Goal: Task Accomplishment & Management: Manage account settings

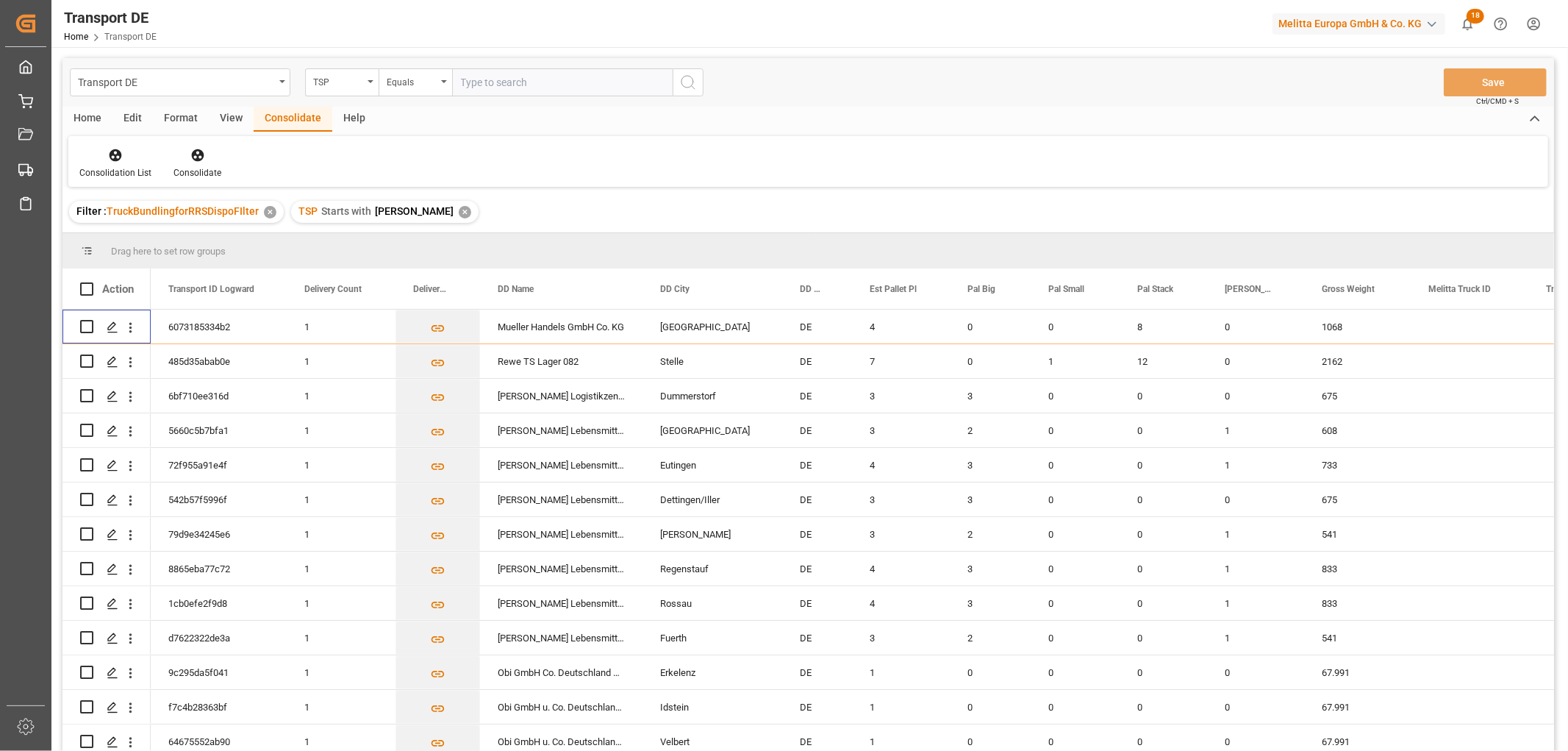
click at [459, 211] on div "✕" at bounding box center [465, 212] width 13 height 13
click at [112, 326] on polygon "Press SPACE to select this row." at bounding box center [112, 325] width 7 height 7
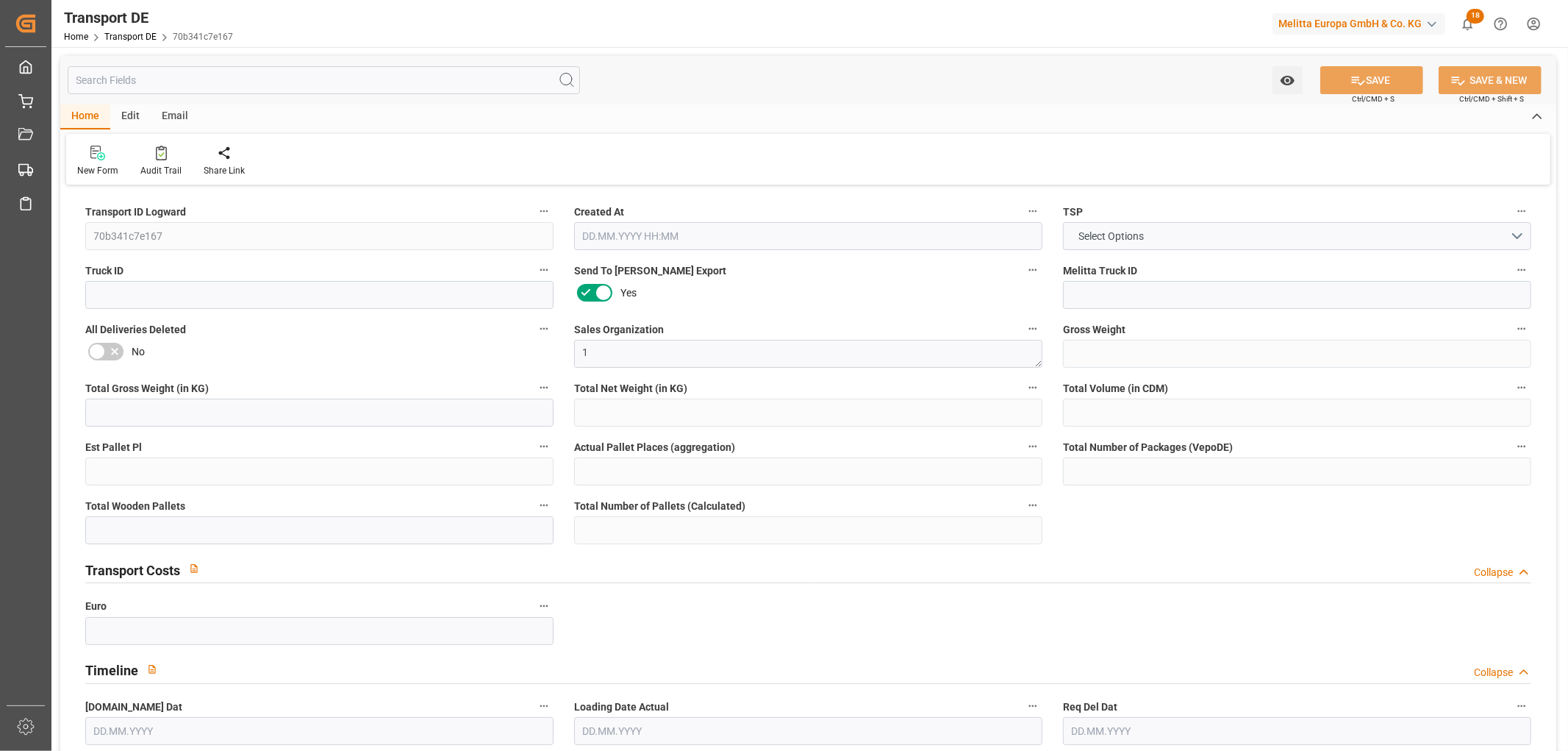
type input "5813.281"
type input "5084.153"
type input "4282.006"
type input "22970.684"
type input "14"
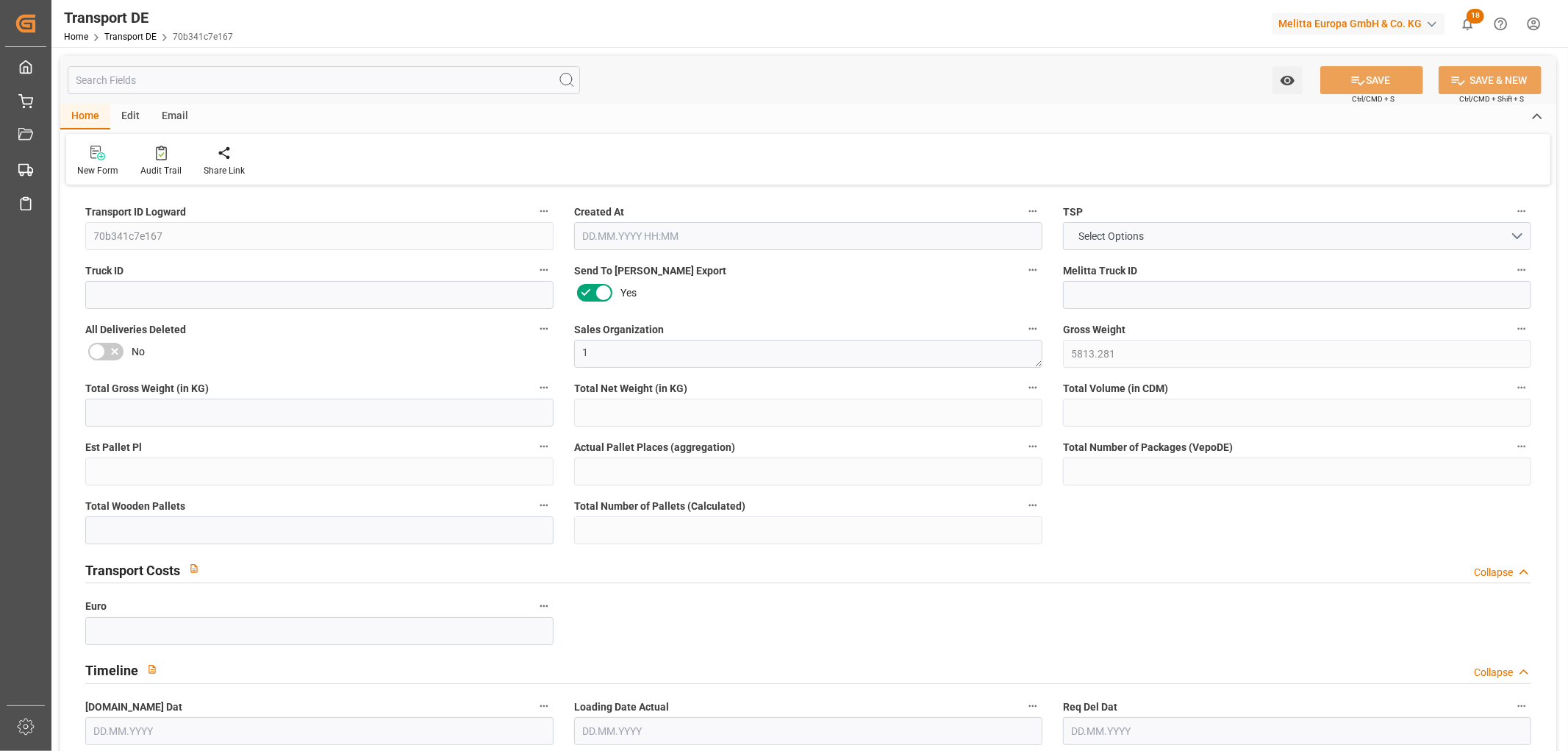
type input "0"
type input "28"
type input "20"
type input "0"
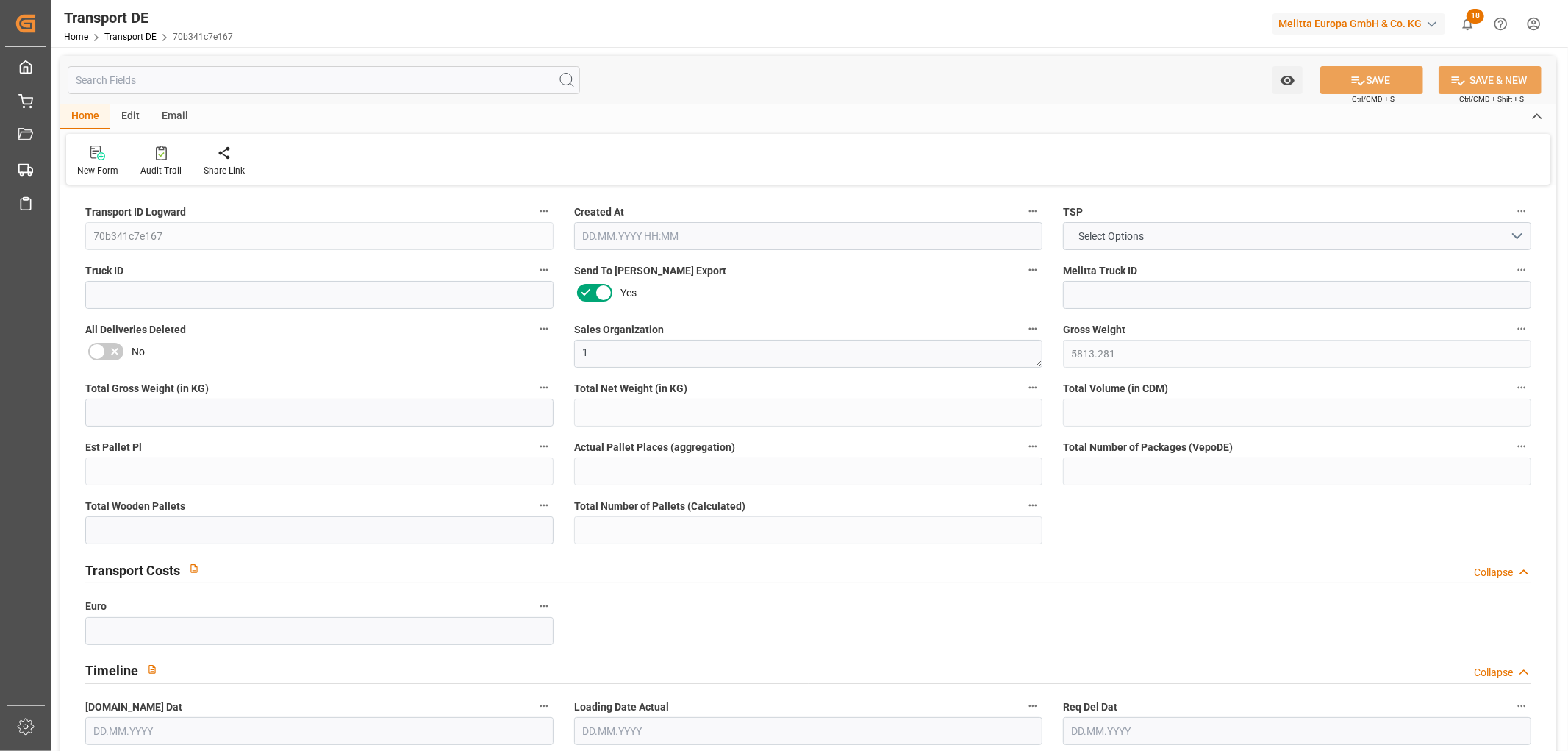
type input "86"
type input "0"
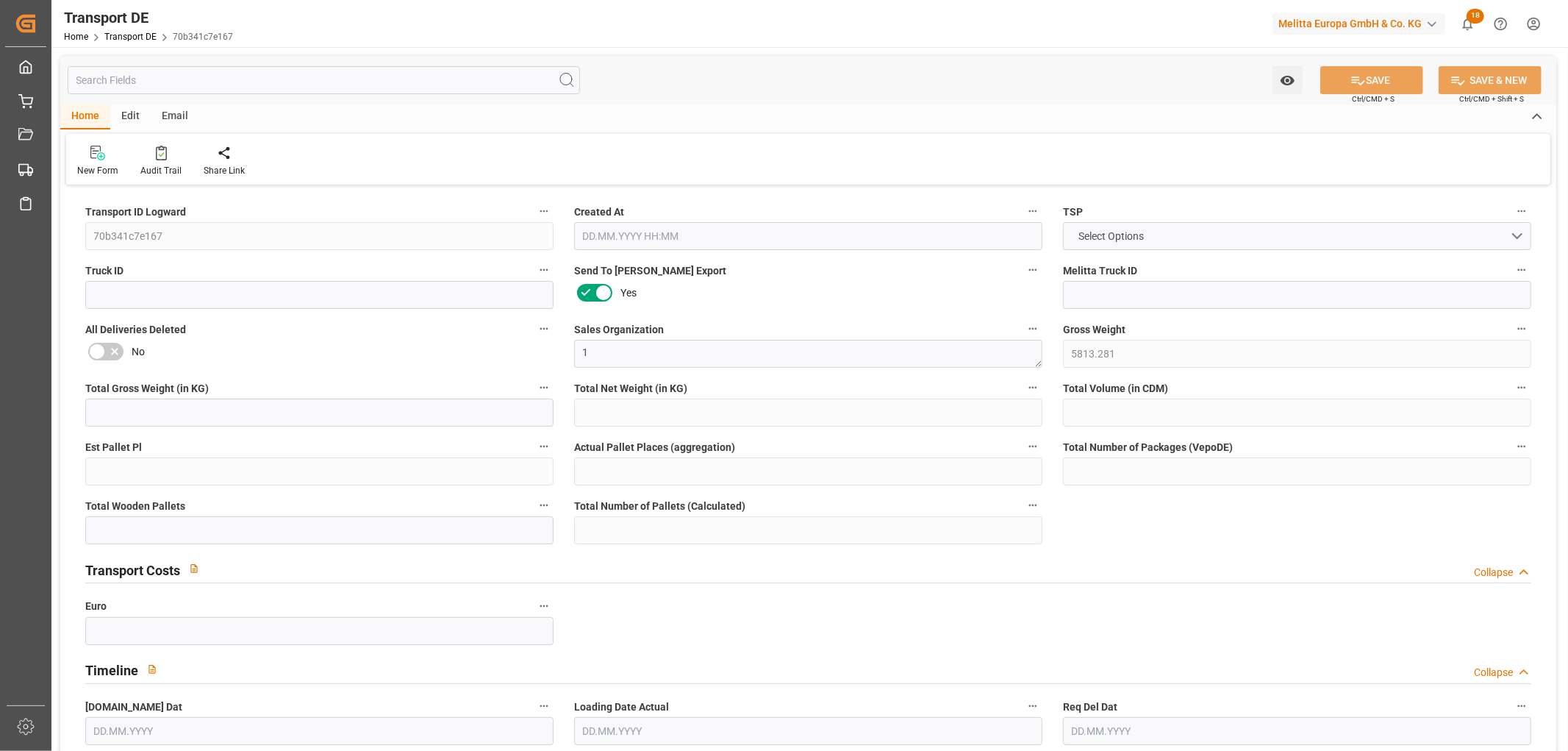
type input "0"
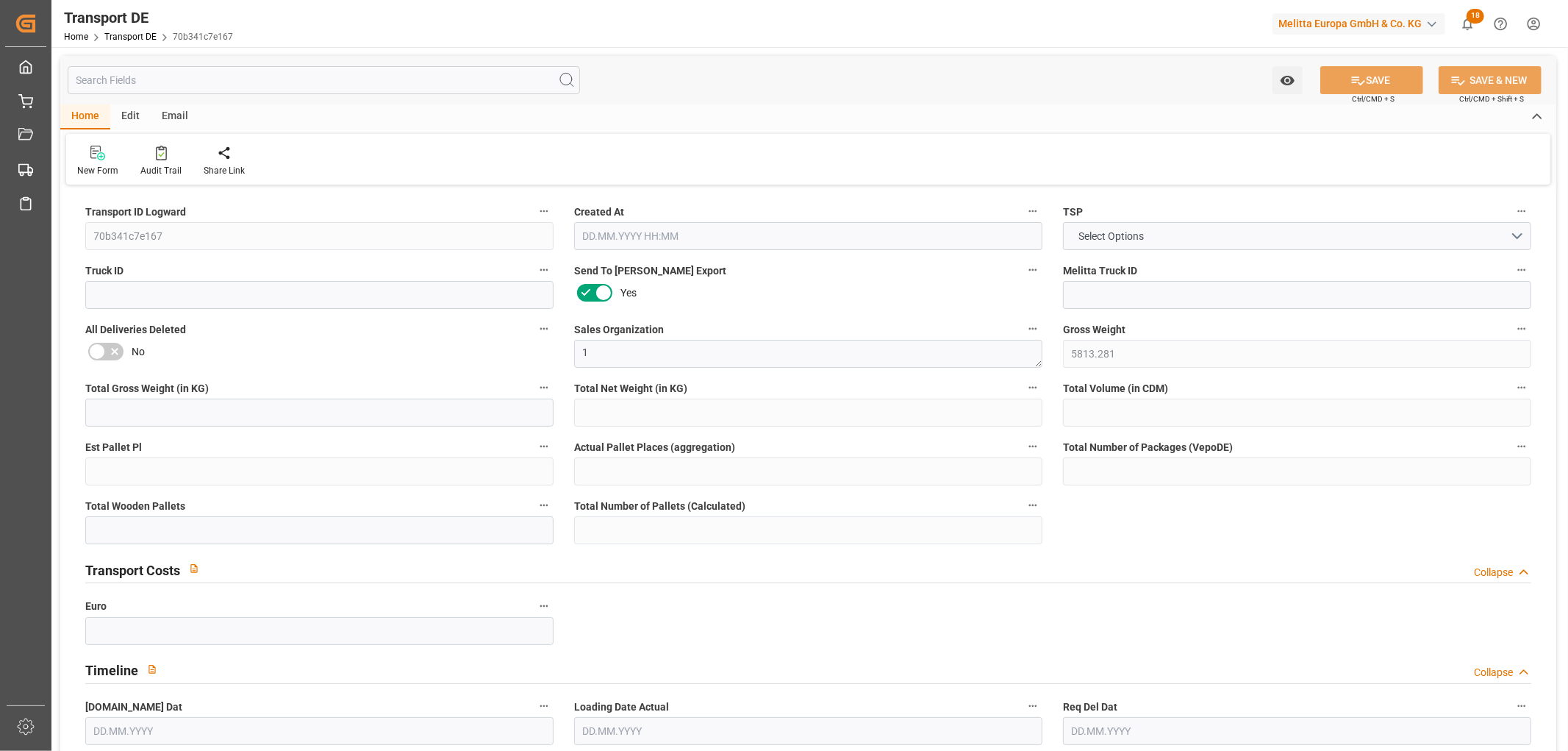
type input "0"
type input "11"
type input "16"
type input "0"
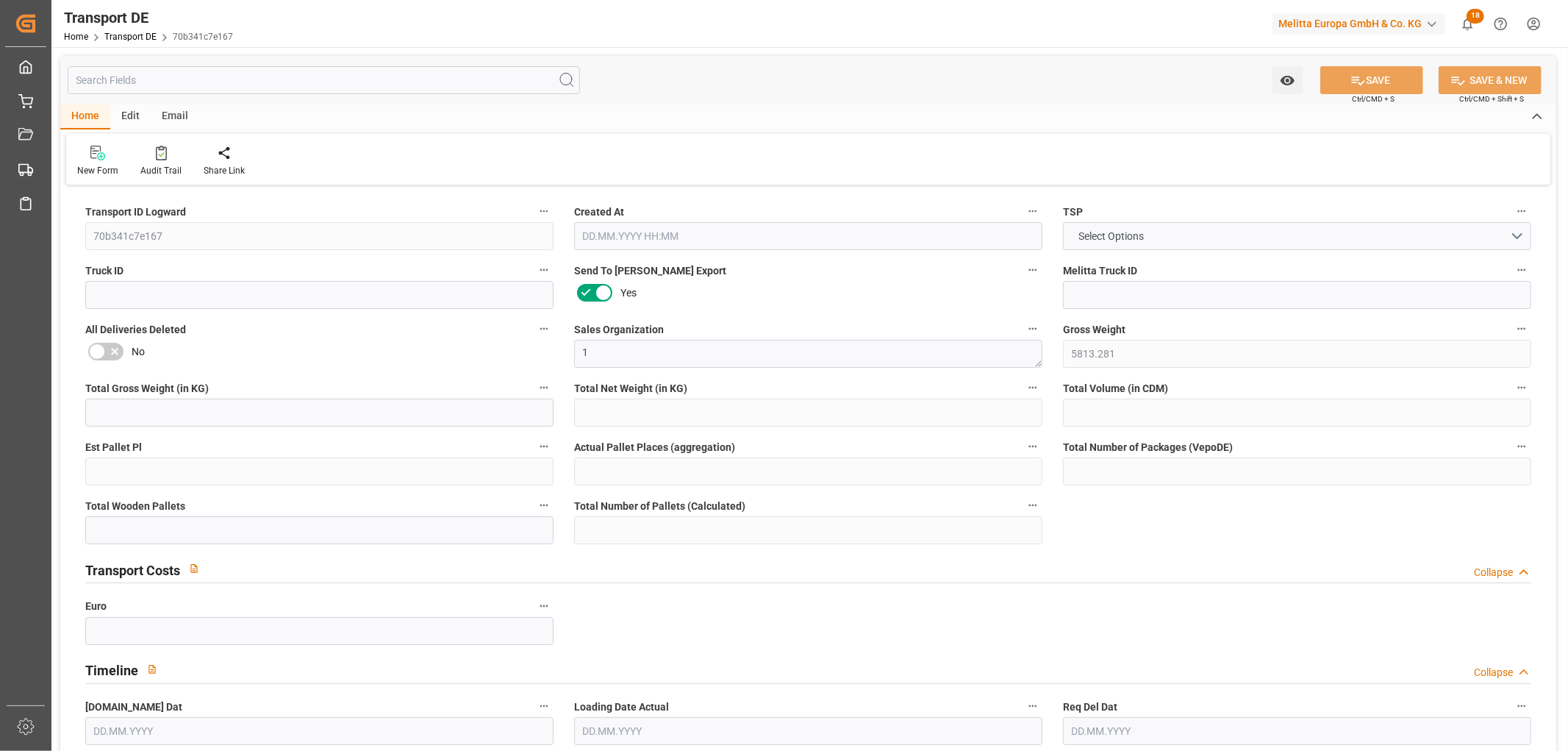
type input "0"
type input "1"
type input "0"
type input "1"
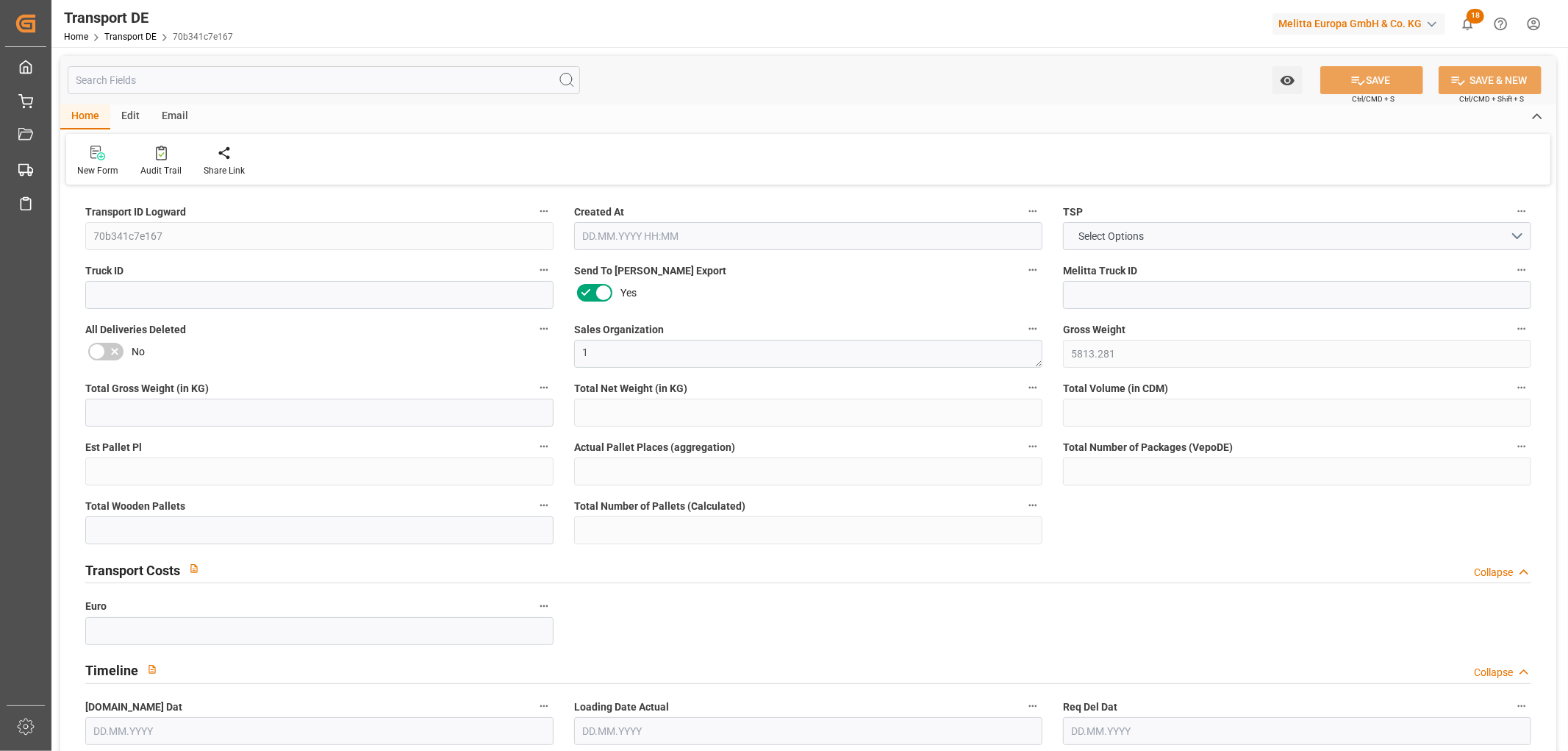
type input "2301"
type input "683.51"
type input "642.63"
type input "[DATE] 23:00"
type input "[DATE]"
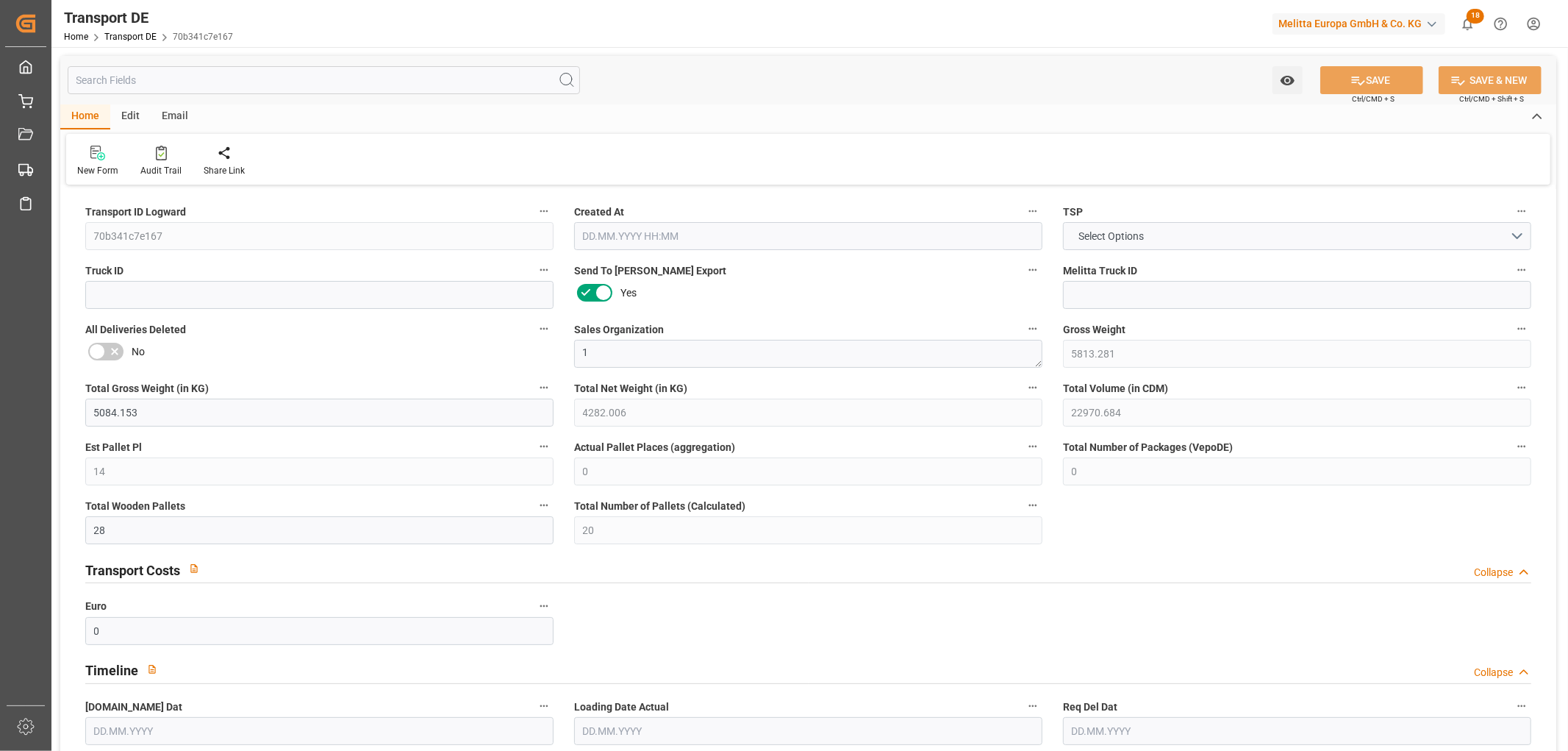
type input "[DATE]"
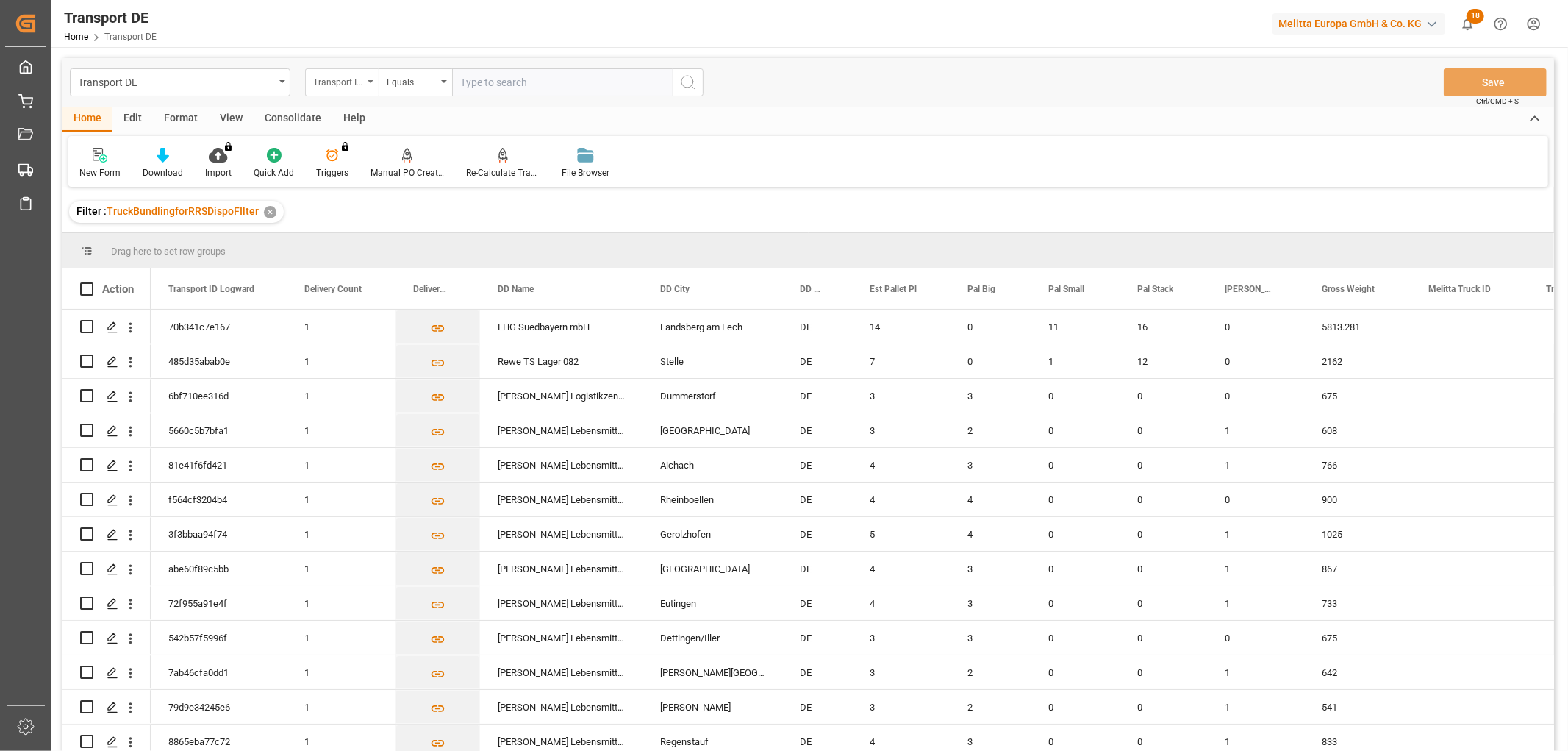
click at [349, 82] on div "Transport ID Logward" at bounding box center [338, 80] width 50 height 17
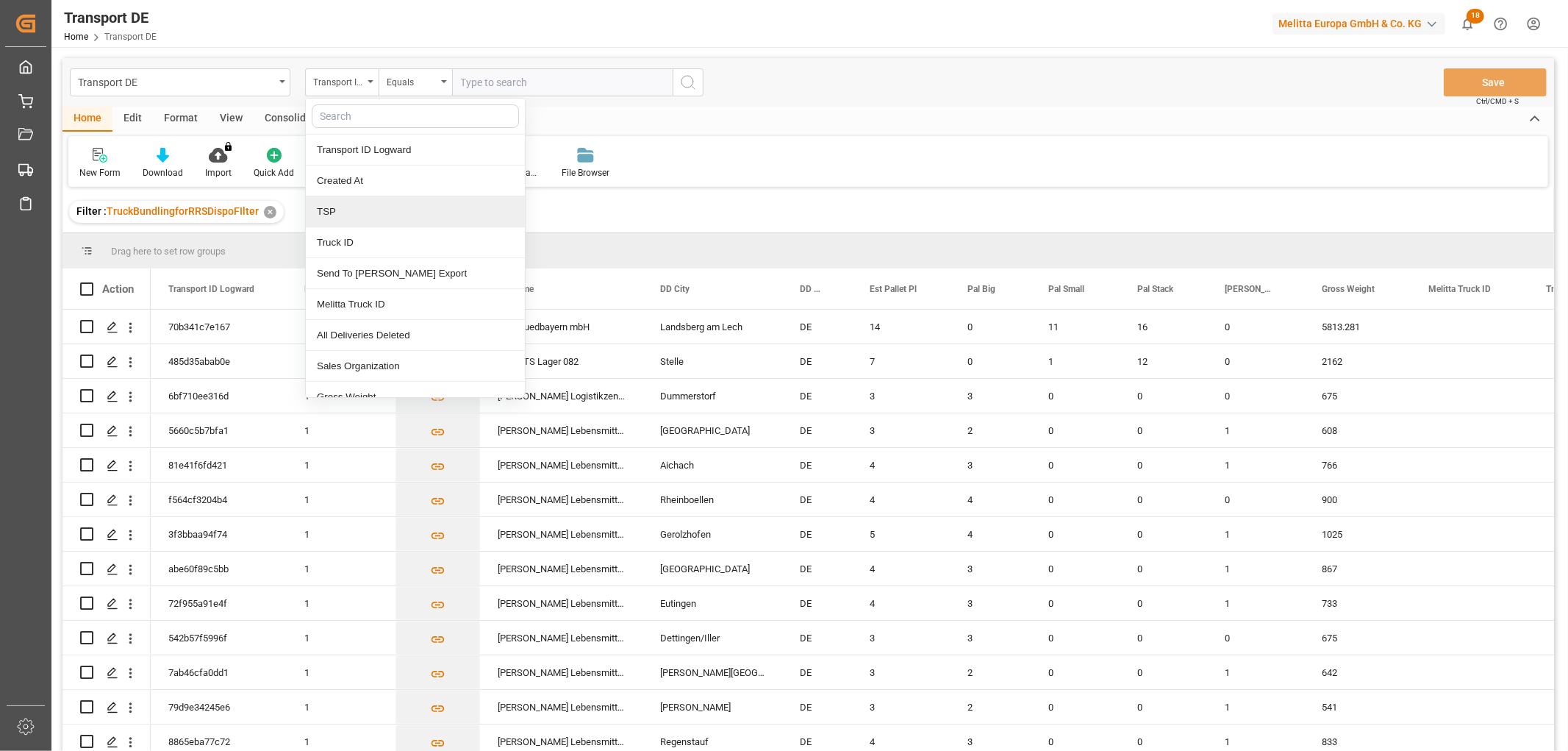
click at [361, 207] on div "TSP" at bounding box center [415, 211] width 219 height 31
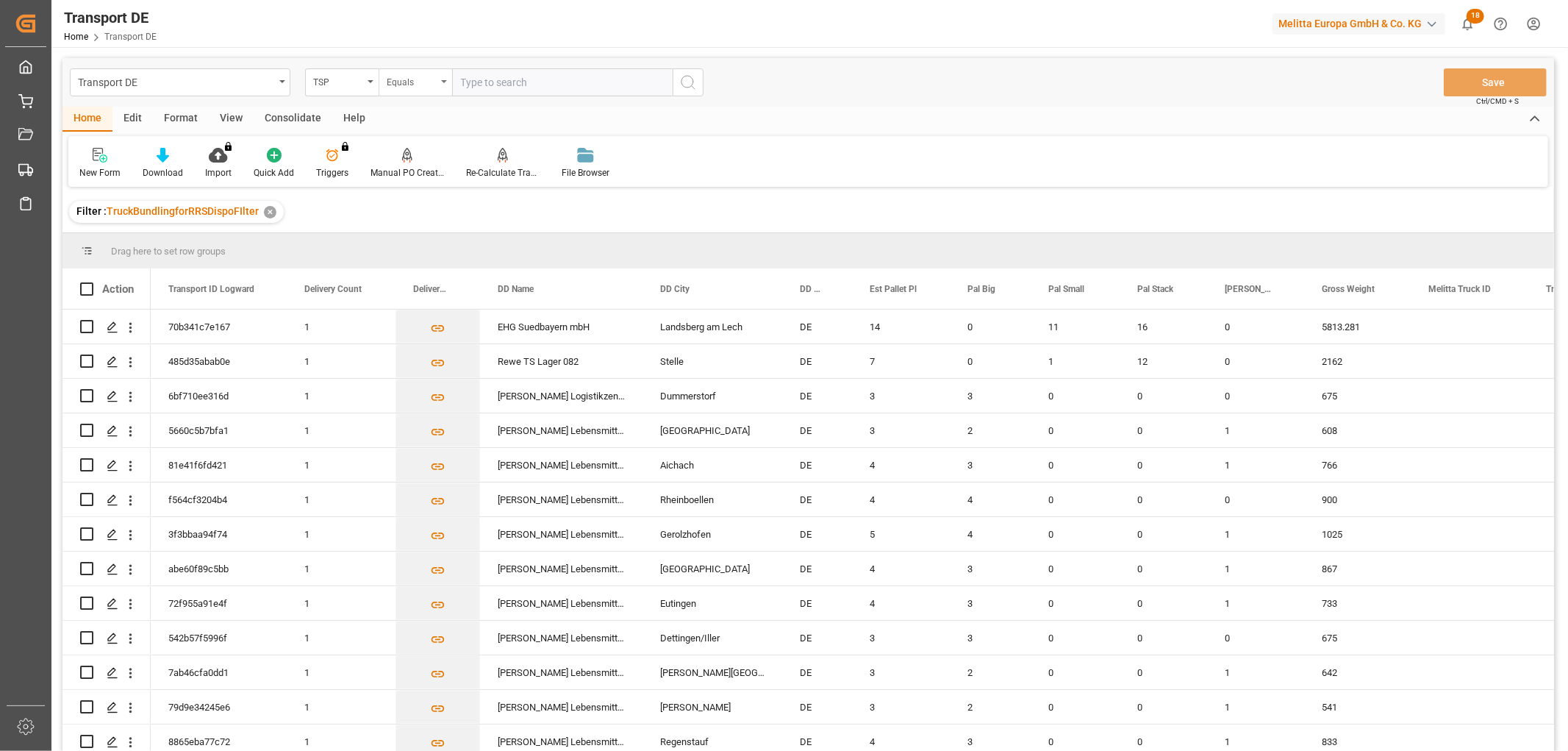
click at [395, 78] on div "Equals" at bounding box center [411, 80] width 50 height 17
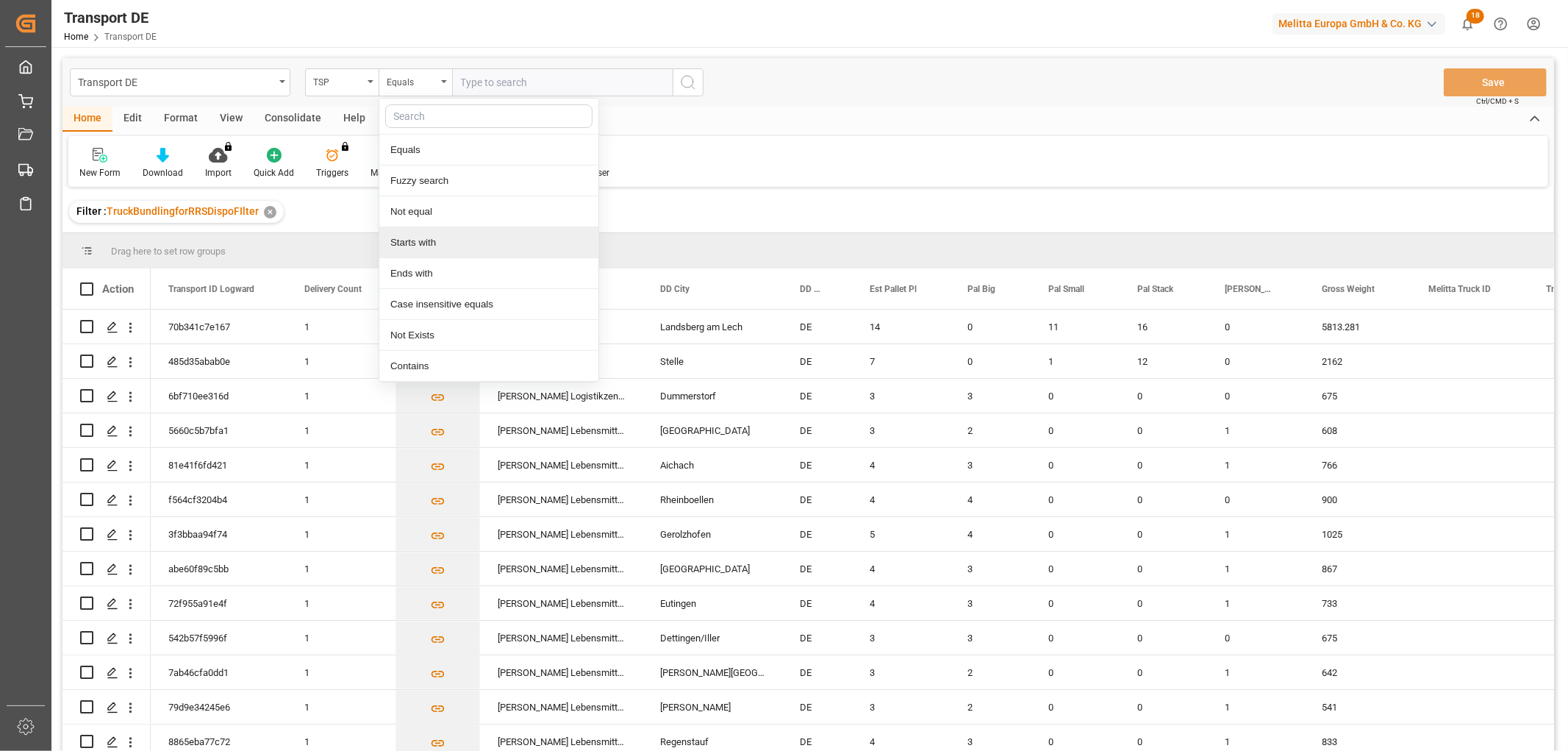
click at [410, 242] on div "Starts with" at bounding box center [488, 242] width 219 height 31
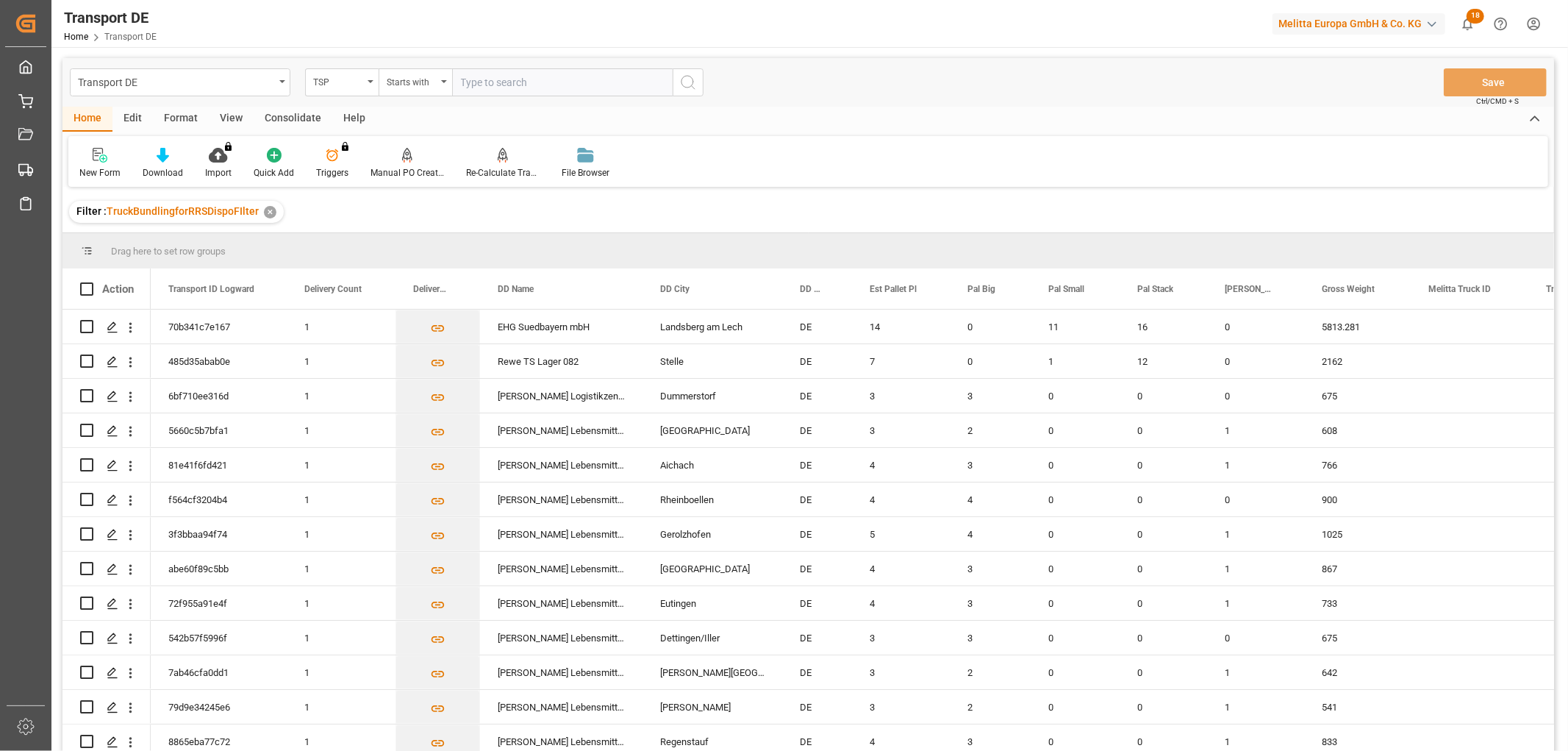
click at [476, 77] on input "text" at bounding box center [562, 82] width 221 height 28
type input "Self pickup DE"
click at [682, 81] on icon "search button" at bounding box center [688, 82] width 18 height 18
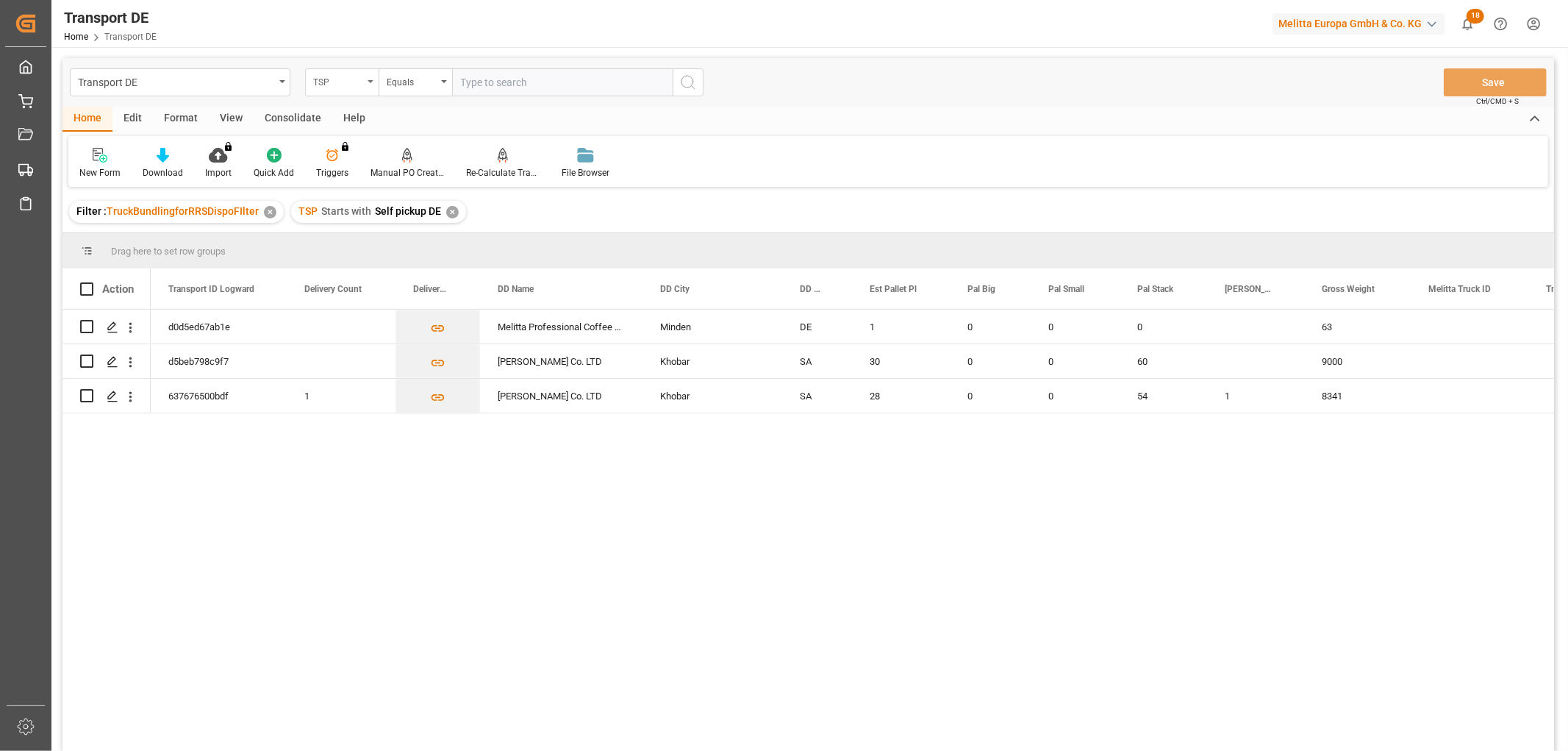
click at [341, 81] on div "TSP" at bounding box center [338, 80] width 50 height 17
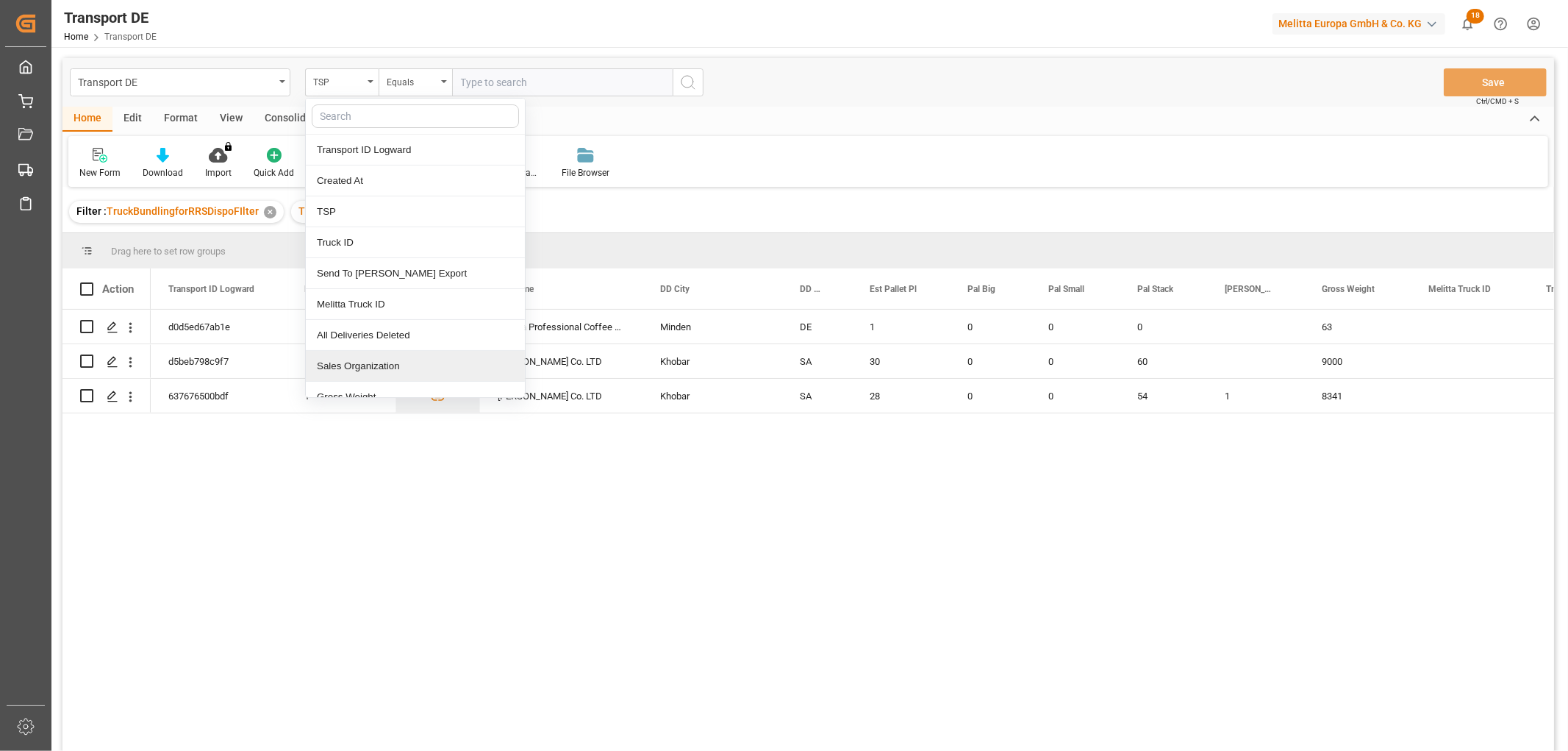
click at [375, 367] on div "Sales Organization" at bounding box center [415, 366] width 219 height 31
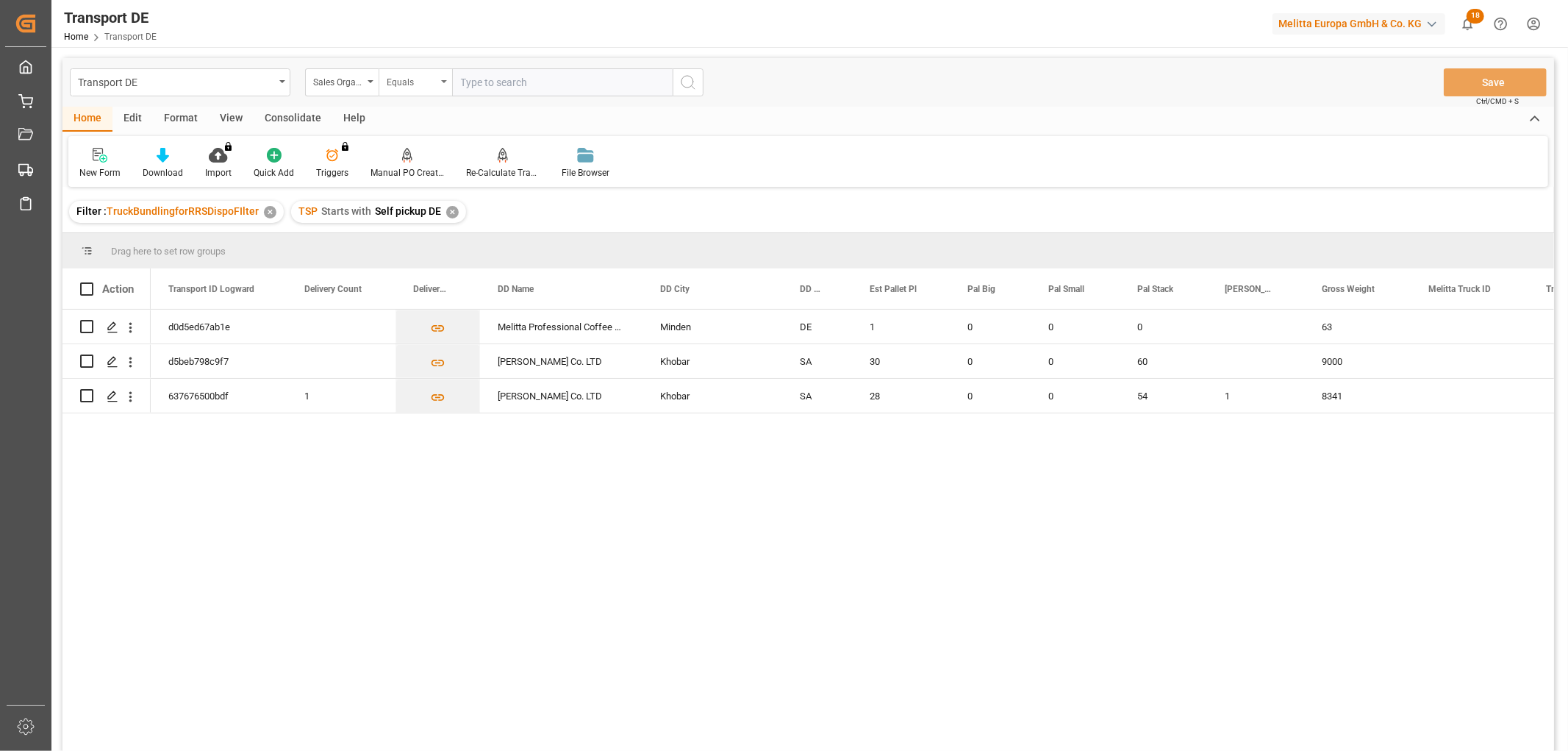
click at [419, 77] on div "Equals" at bounding box center [411, 80] width 50 height 17
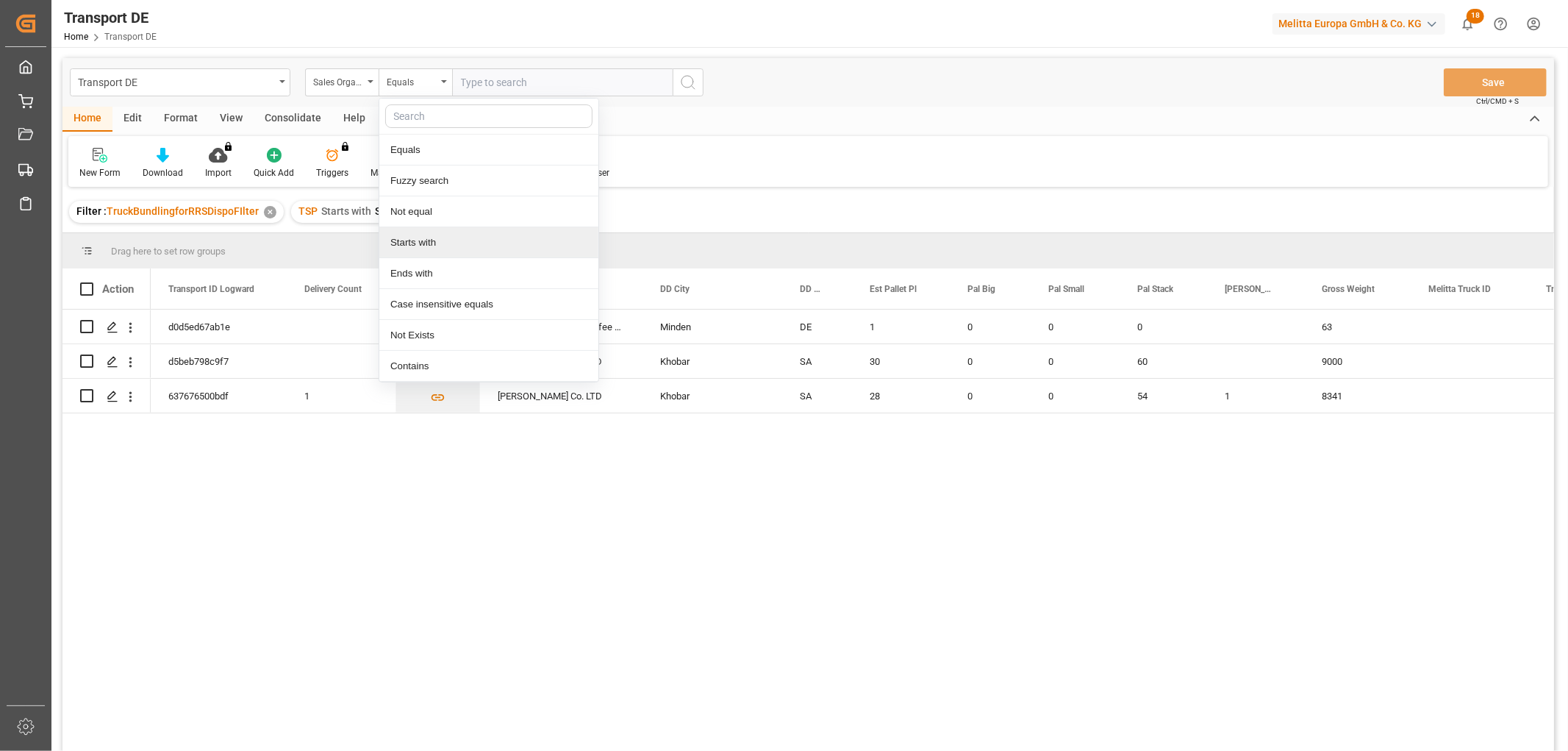
click at [433, 235] on div "Starts with" at bounding box center [488, 242] width 219 height 31
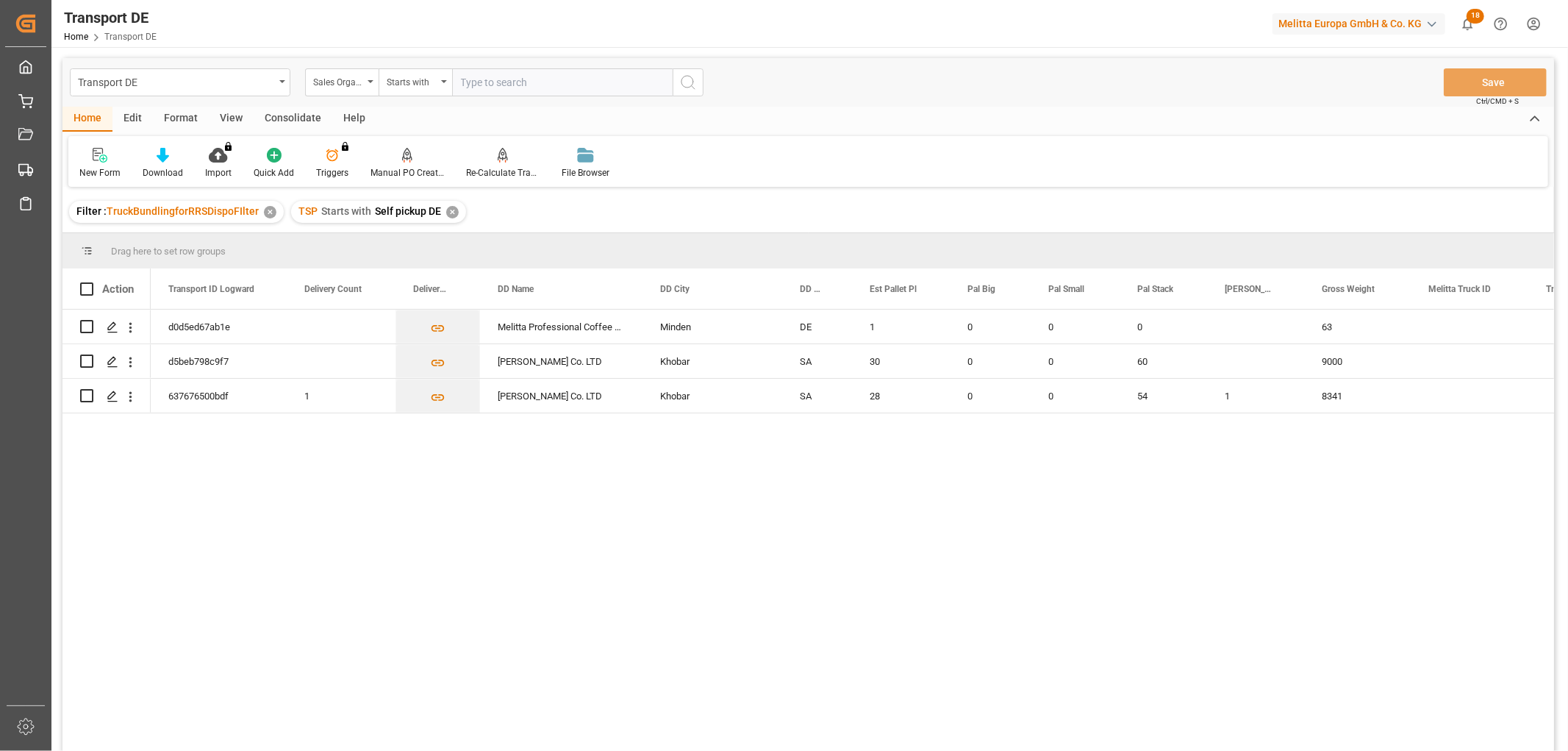
click at [472, 80] on input "text" at bounding box center [562, 82] width 221 height 28
type input "00"
click at [688, 79] on icon "search button" at bounding box center [688, 82] width 18 height 18
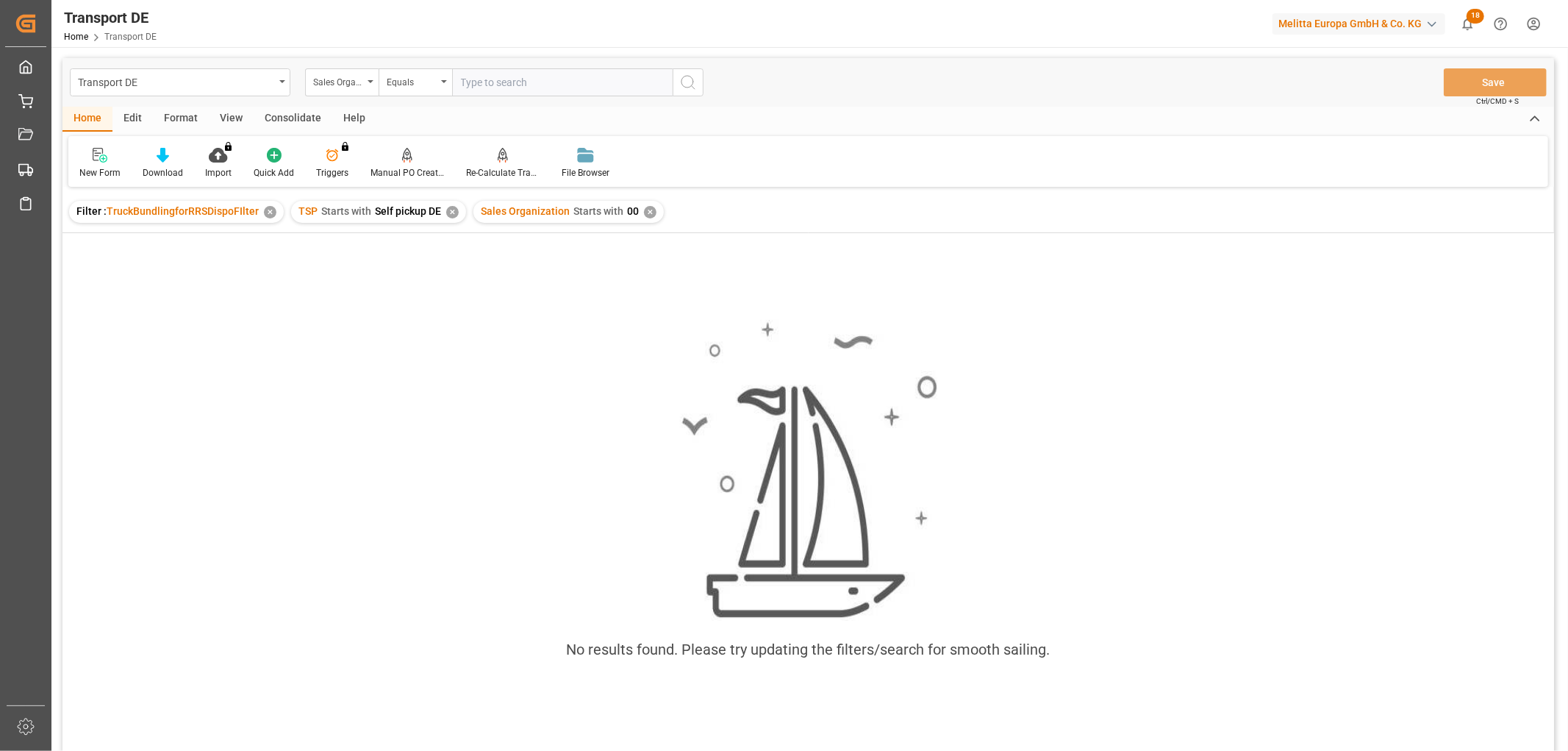
click at [644, 212] on div "✕" at bounding box center [650, 212] width 13 height 13
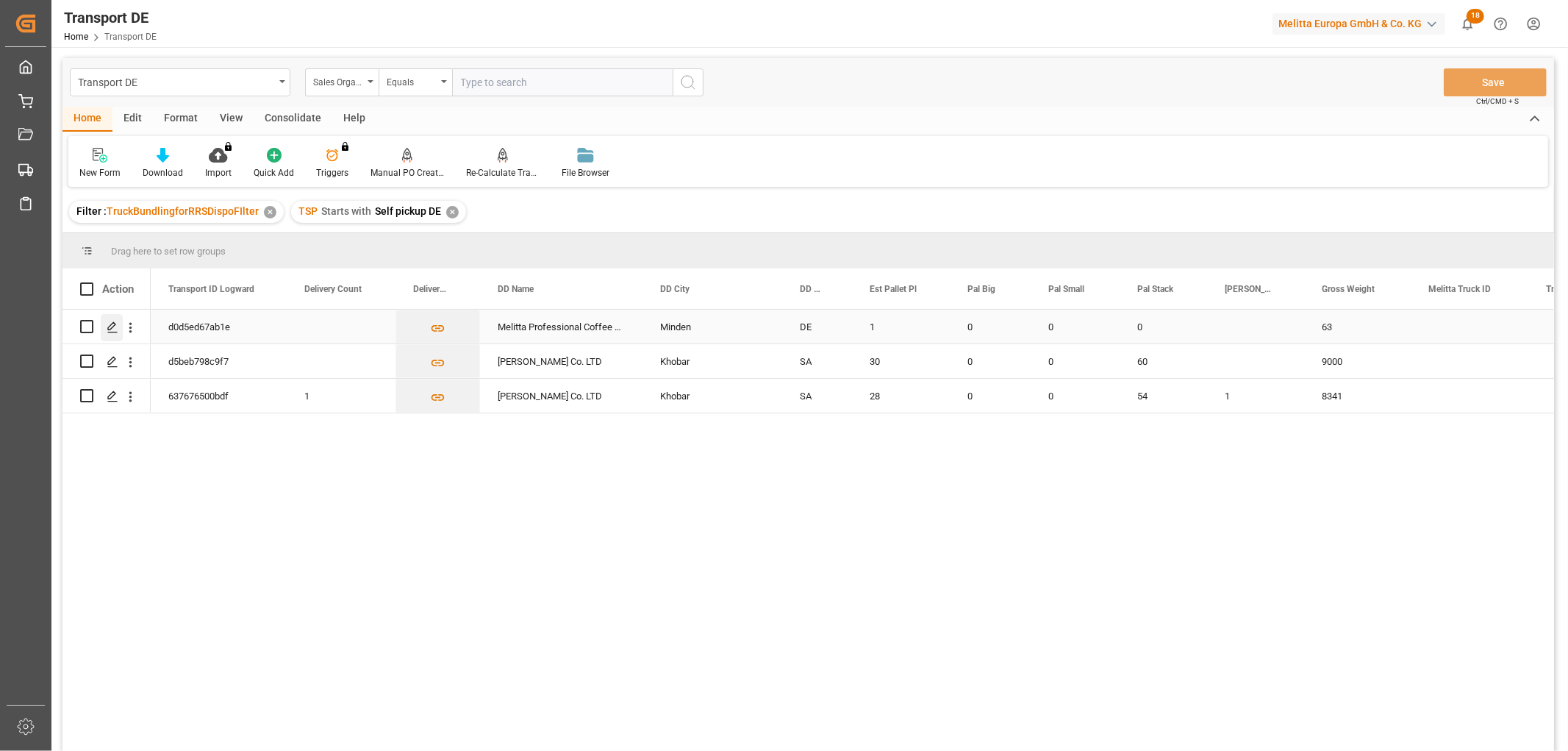
click at [113, 325] on polygon "Press SPACE to select this row." at bounding box center [112, 325] width 7 height 7
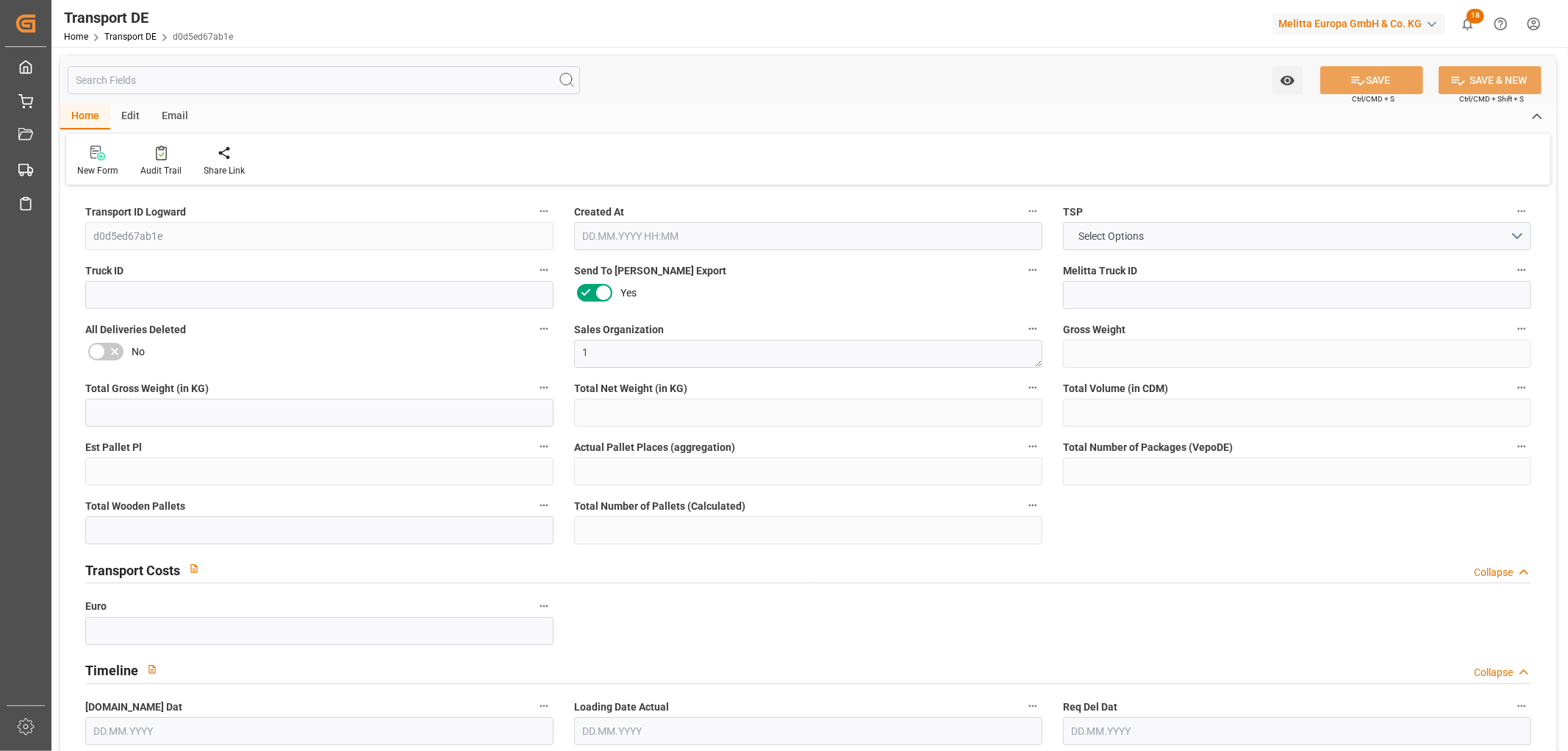
type input "63"
type input "38.7"
type input "34.392"
type input "386.64"
type input "1"
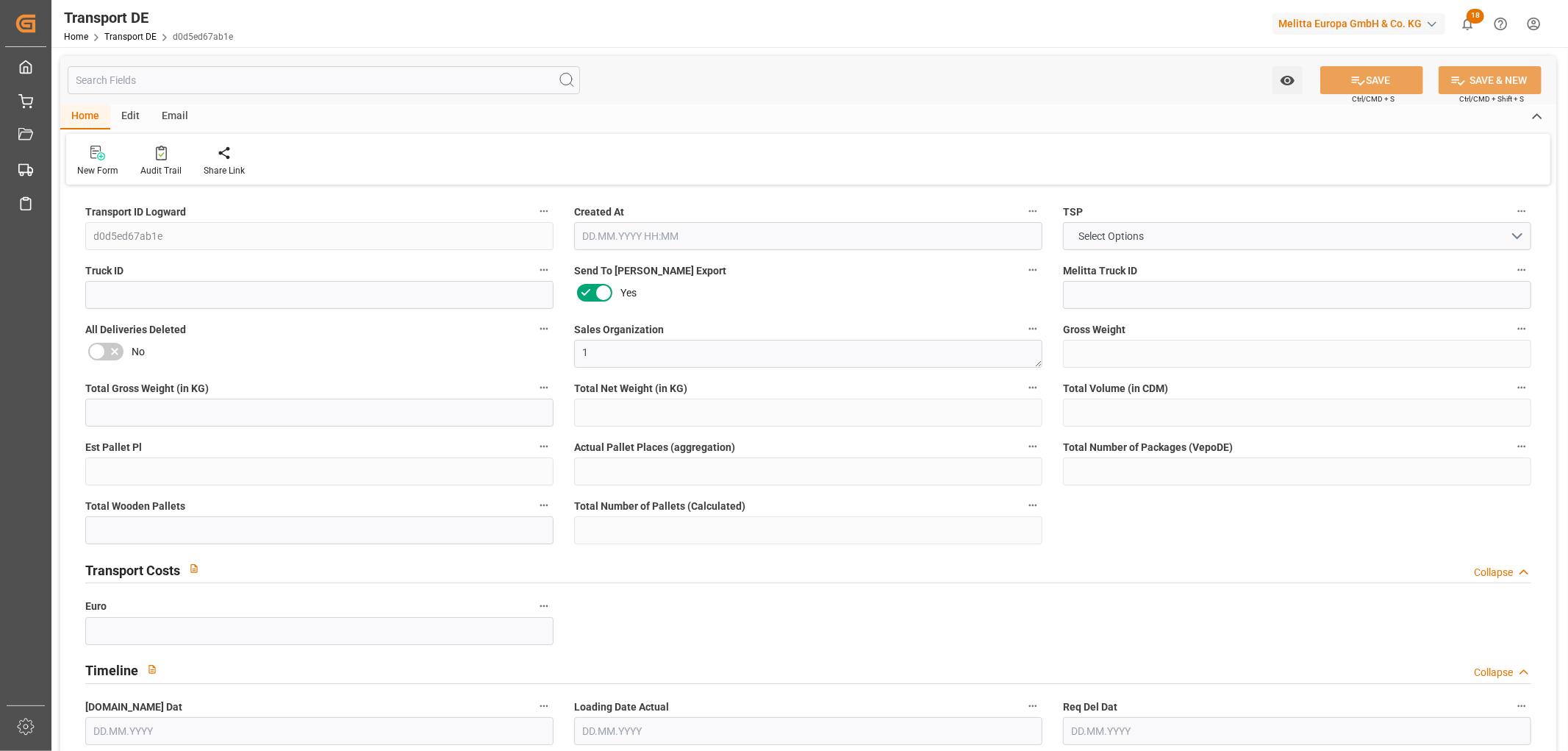
type input "0"
type input "1"
type input "0"
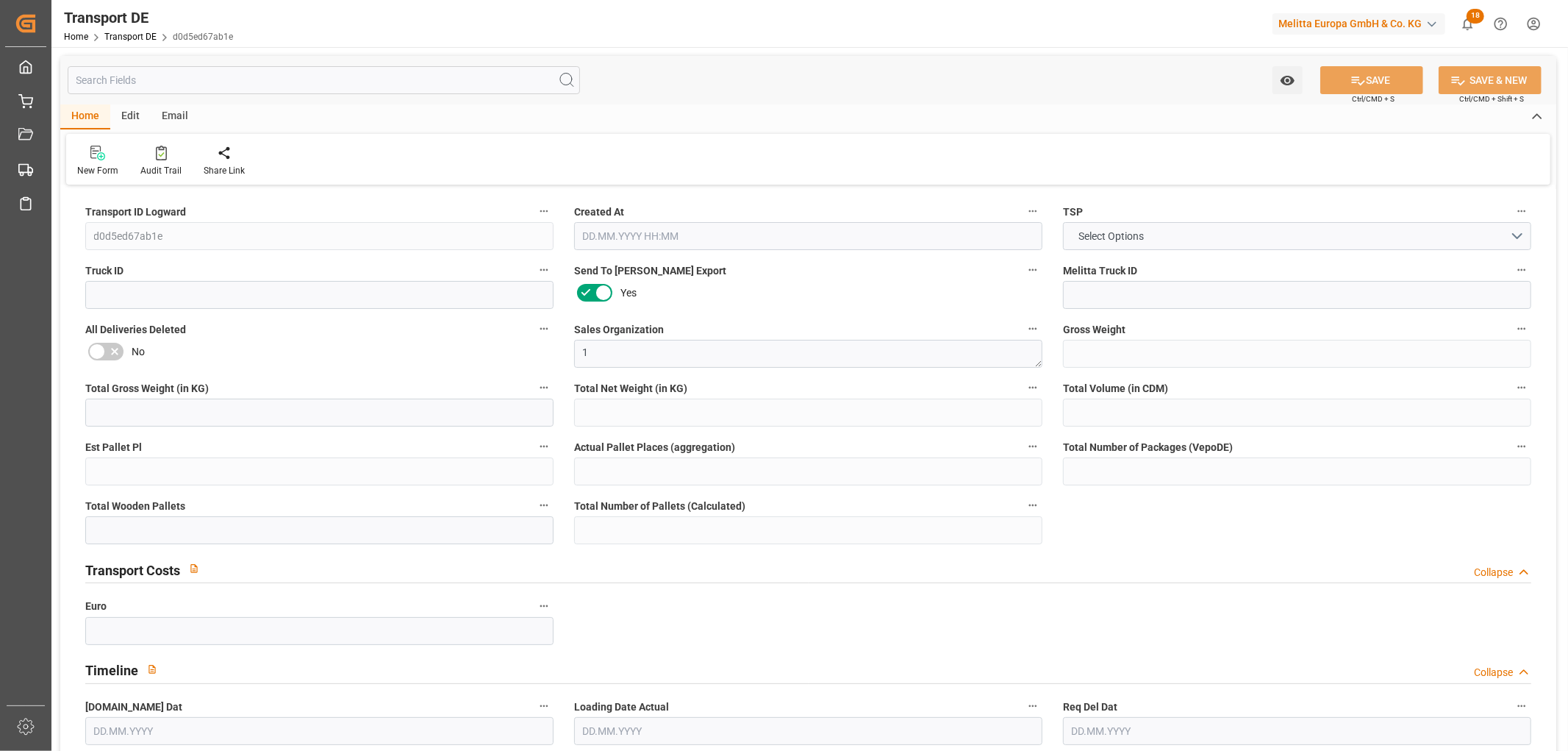
type input "32"
type input "0"
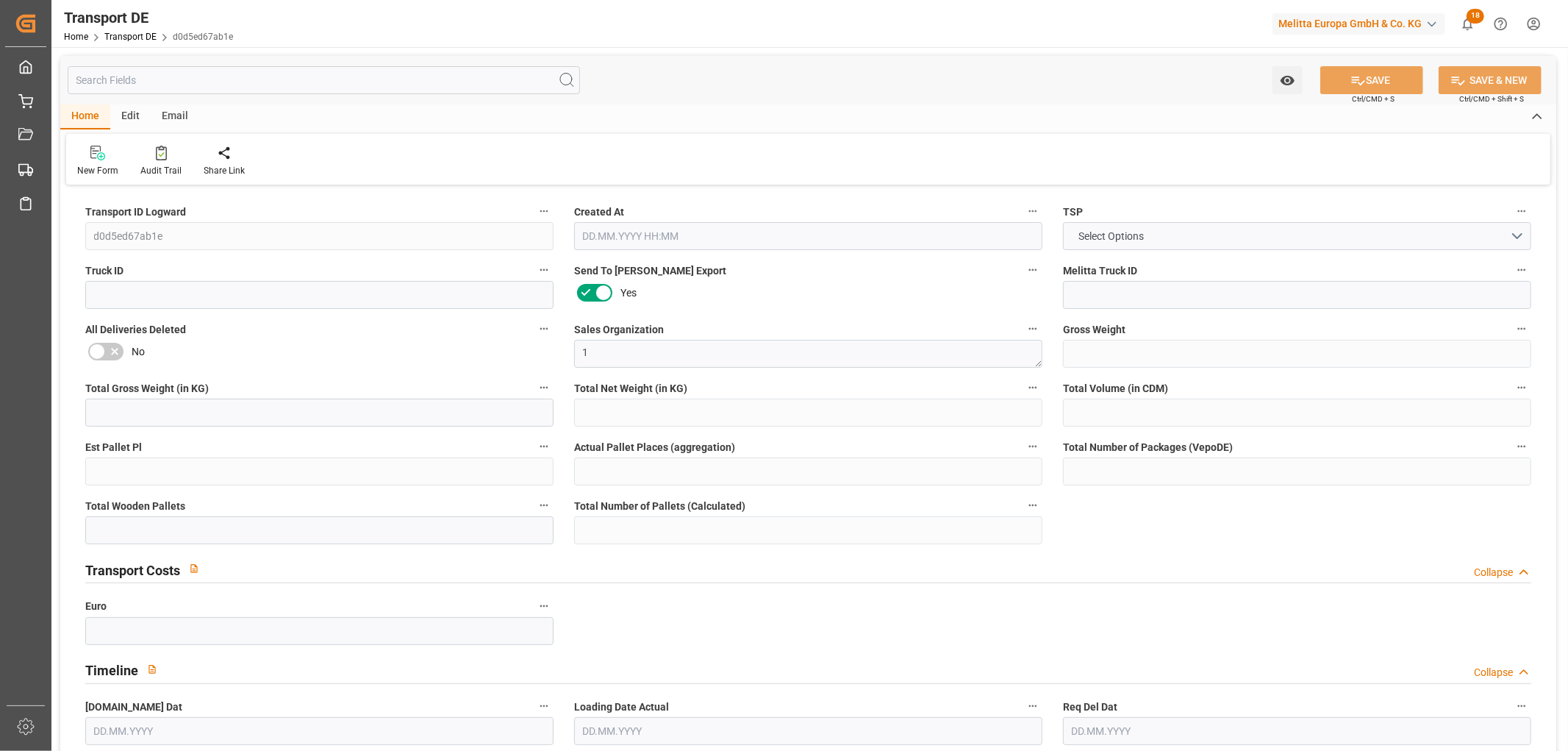
type input "0"
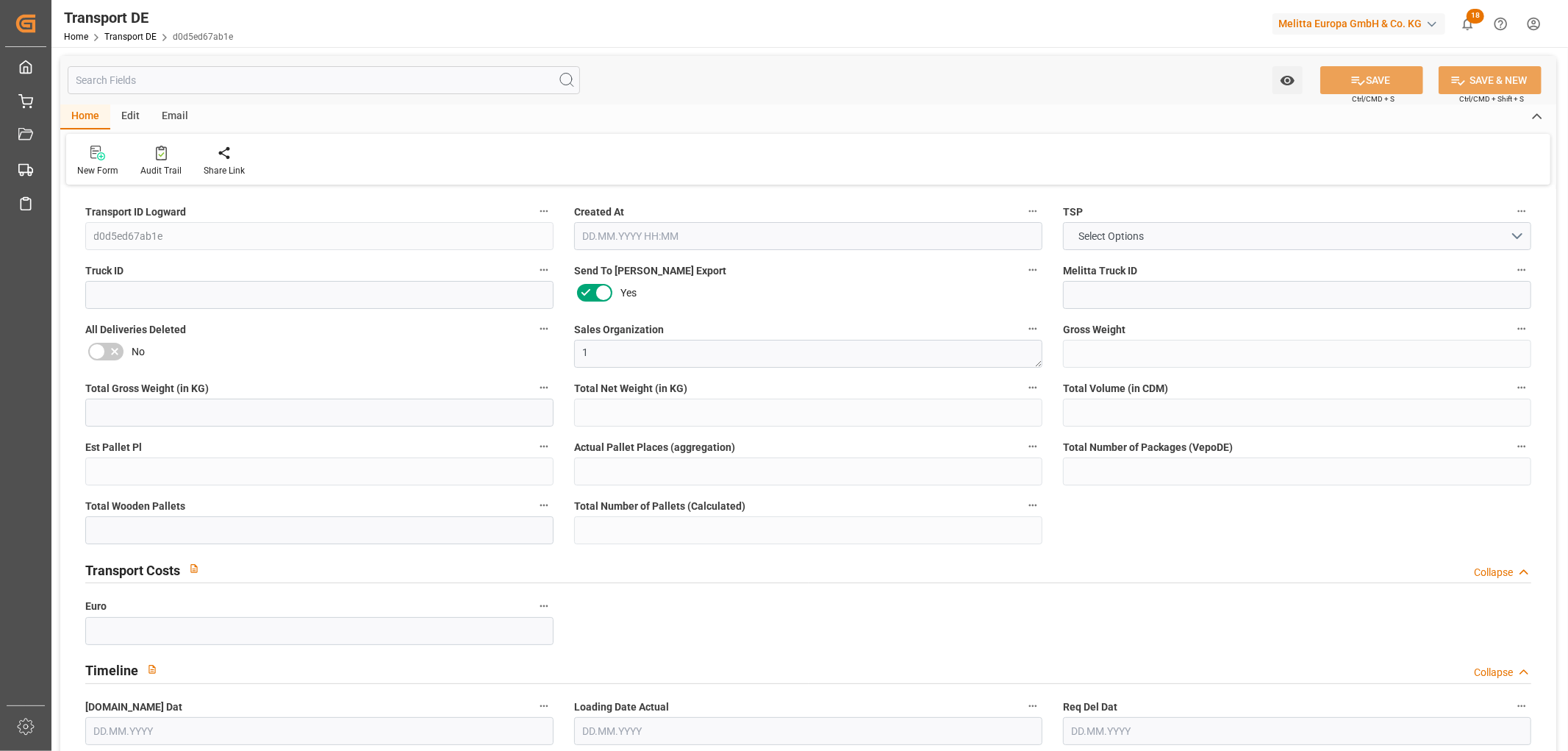
type input "0"
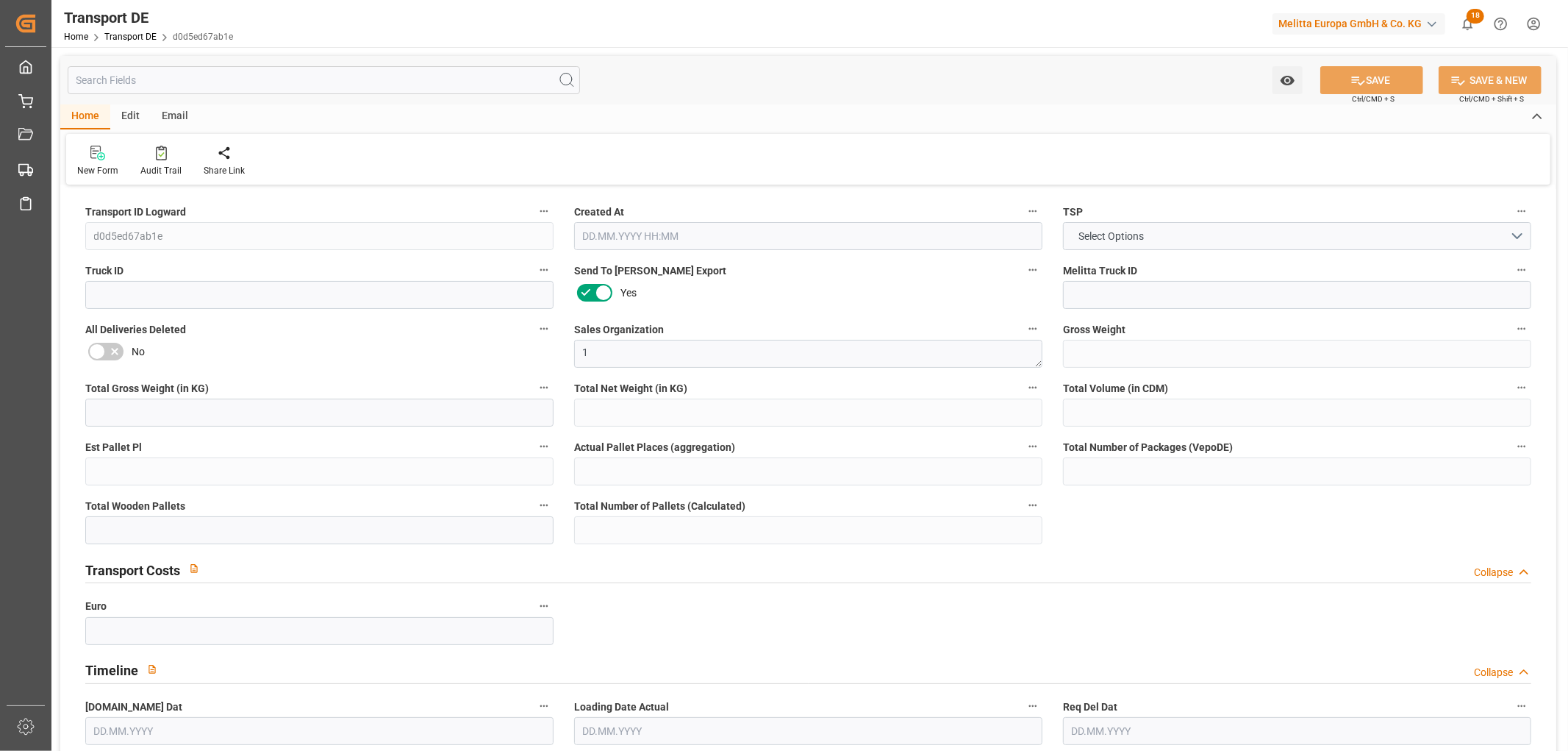
type input "0"
type input "[DATE] 22:03"
type input "[DATE]"
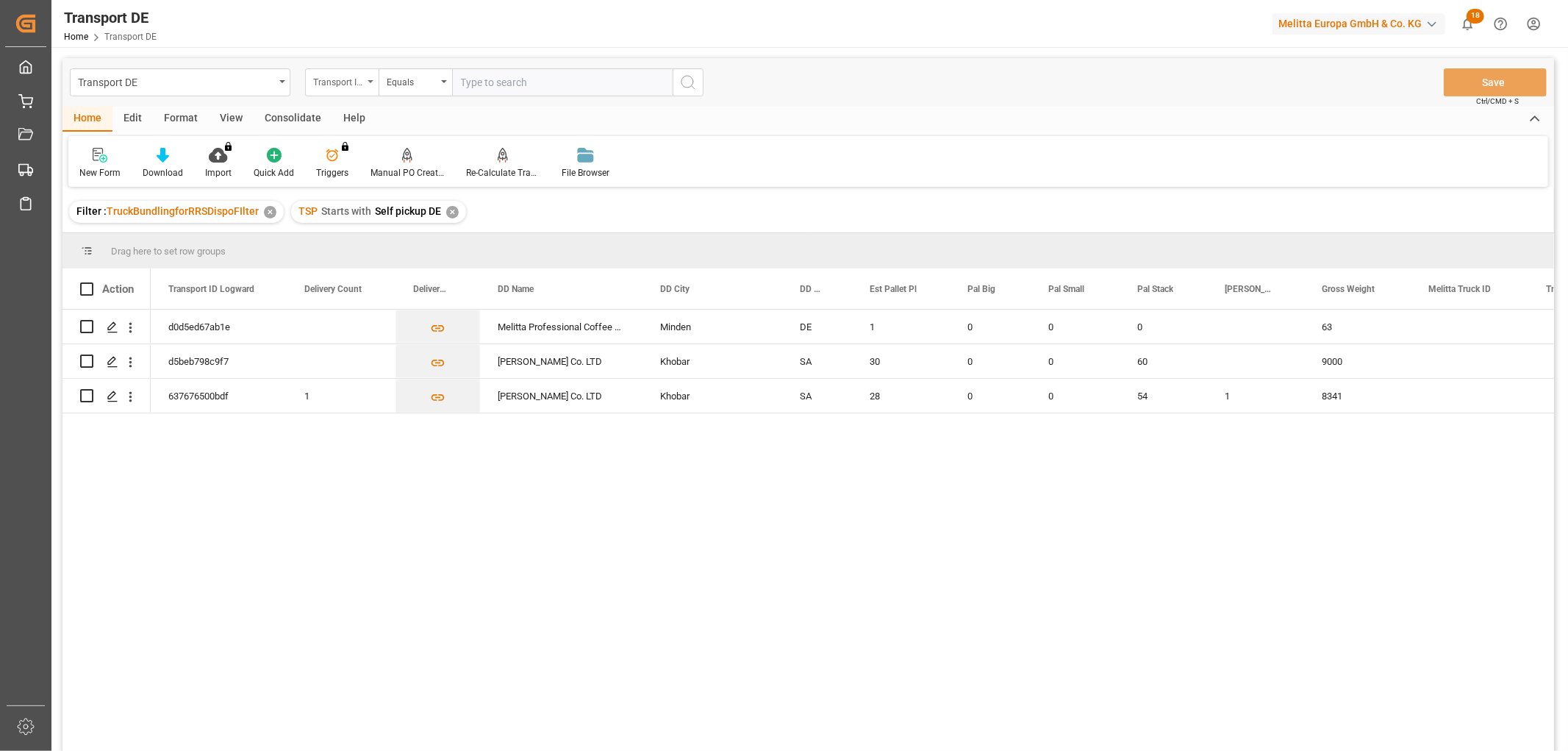
click at [339, 82] on div "Transport ID Logward" at bounding box center [338, 80] width 50 height 17
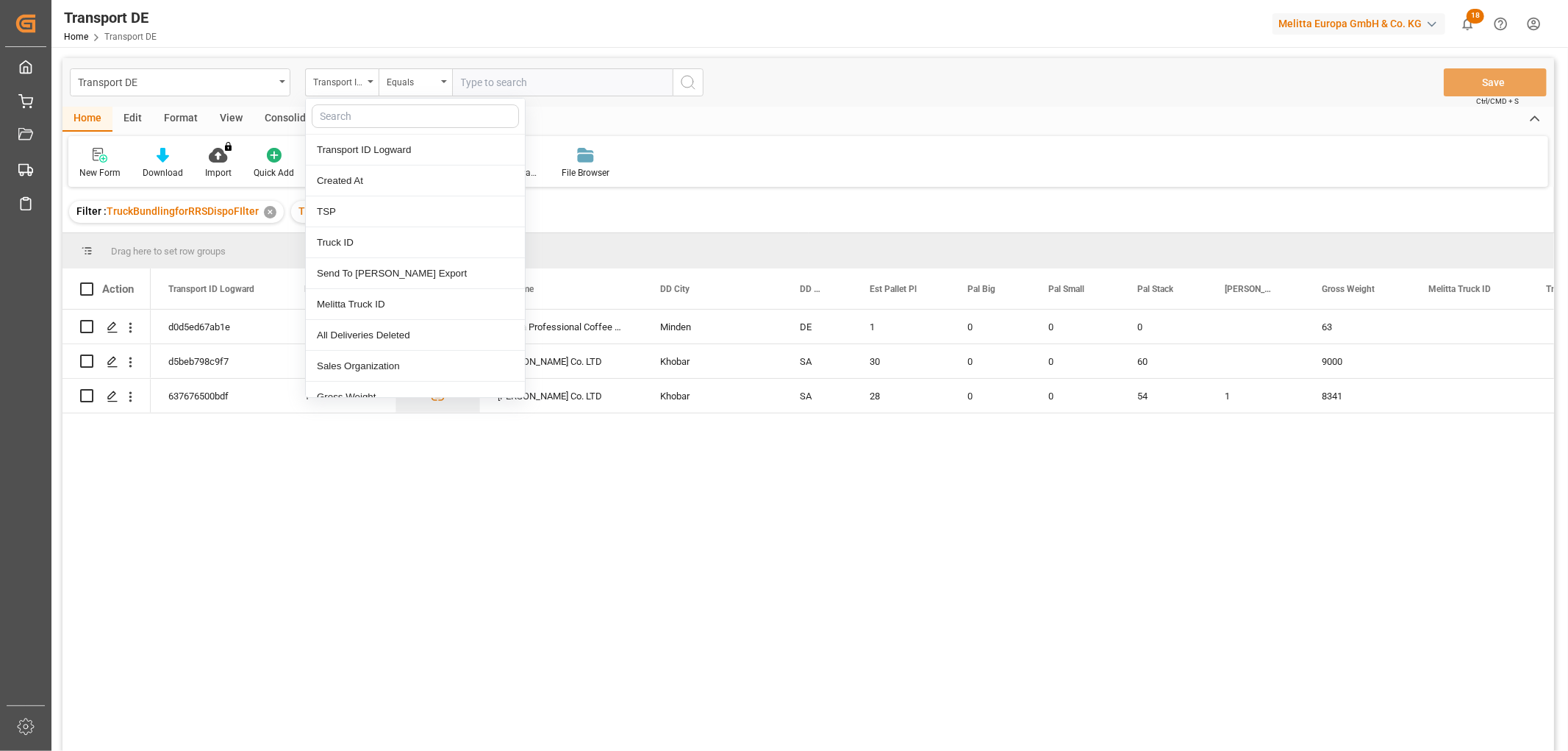
click at [344, 116] on input "text" at bounding box center [415, 116] width 207 height 24
type input "rou"
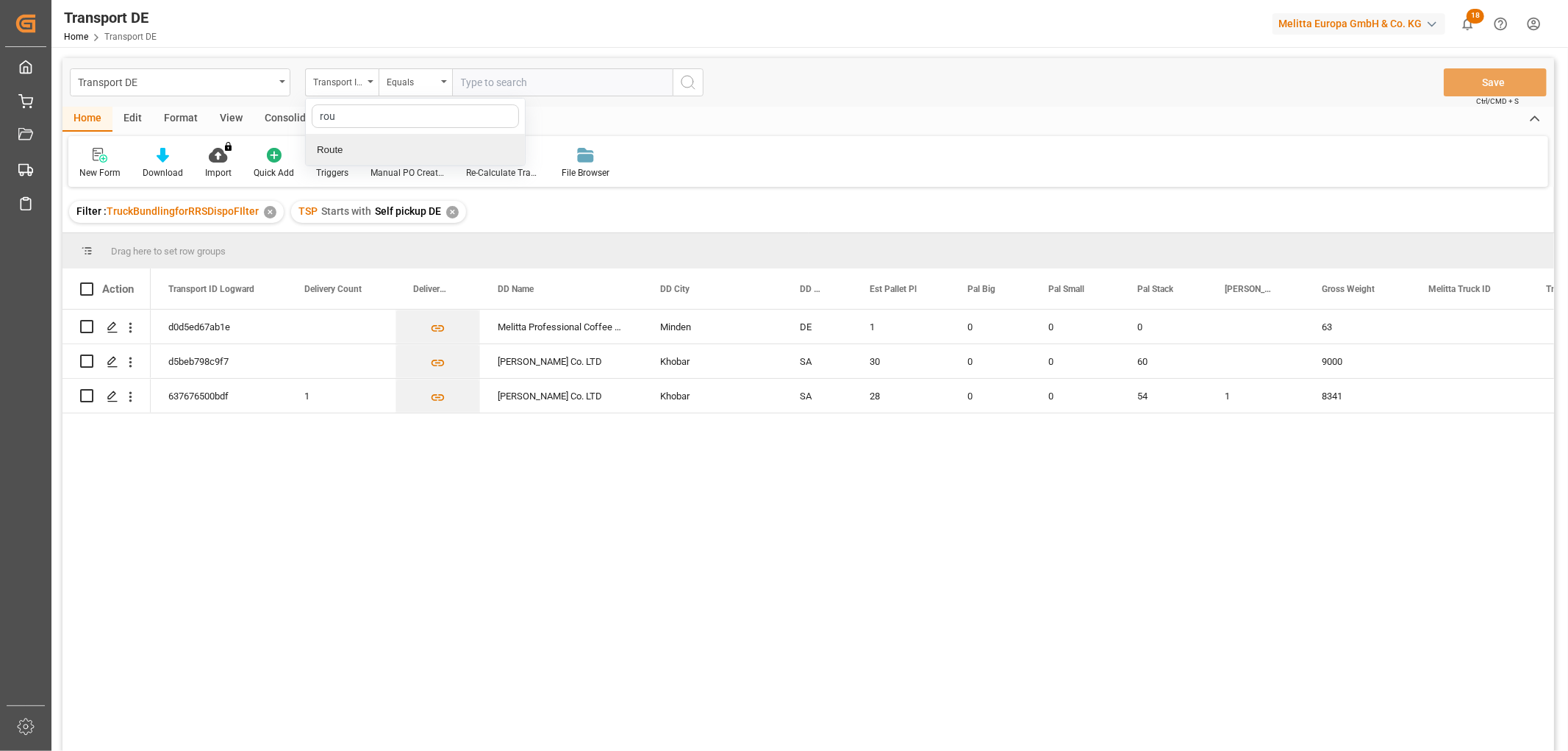
click at [356, 149] on div "Route" at bounding box center [415, 150] width 219 height 31
click at [466, 78] on input "text" at bounding box center [562, 82] width 221 height 28
type input "DD_00"
click at [686, 78] on icon "search button" at bounding box center [688, 82] width 18 height 18
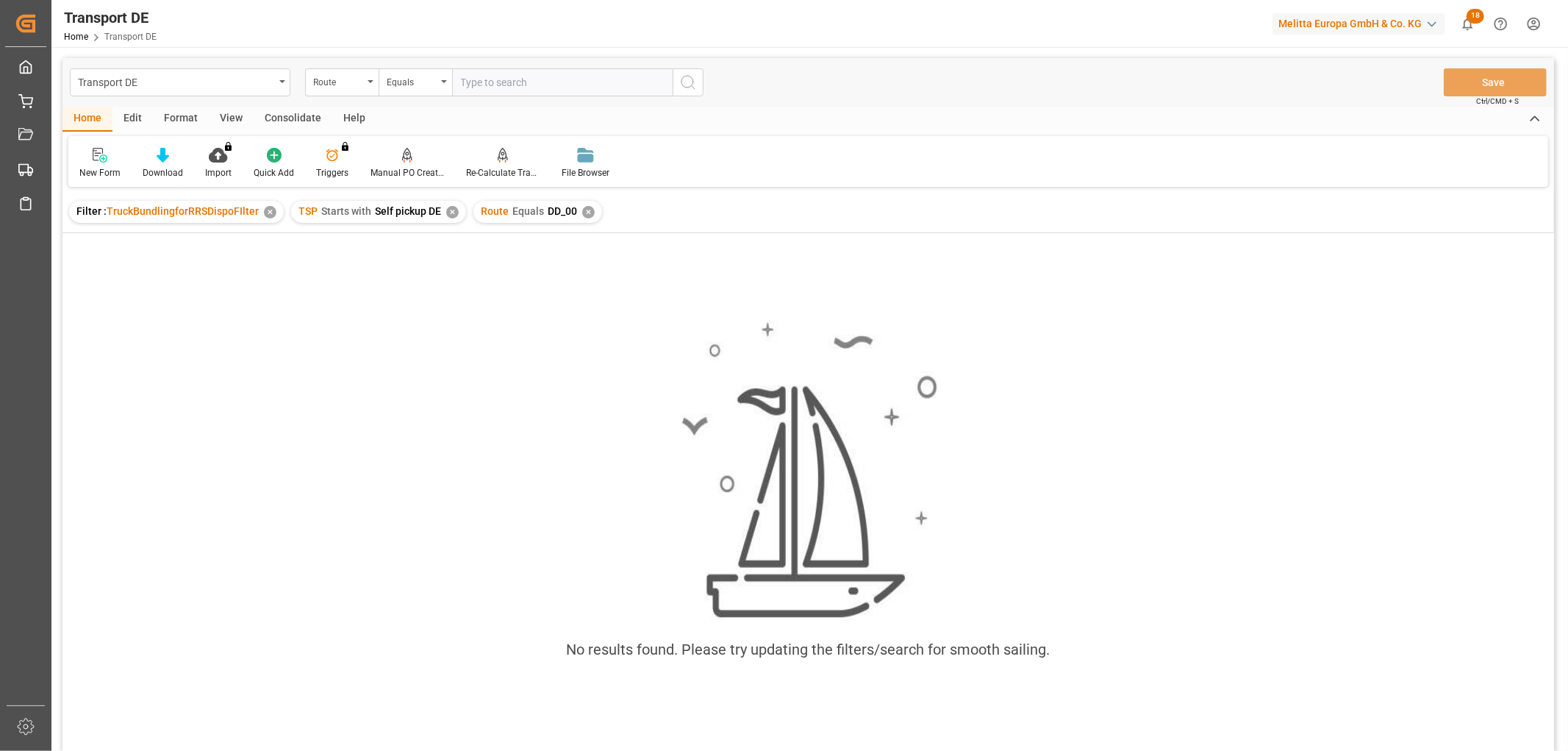
click at [585, 214] on div "✕" at bounding box center [589, 212] width 13 height 13
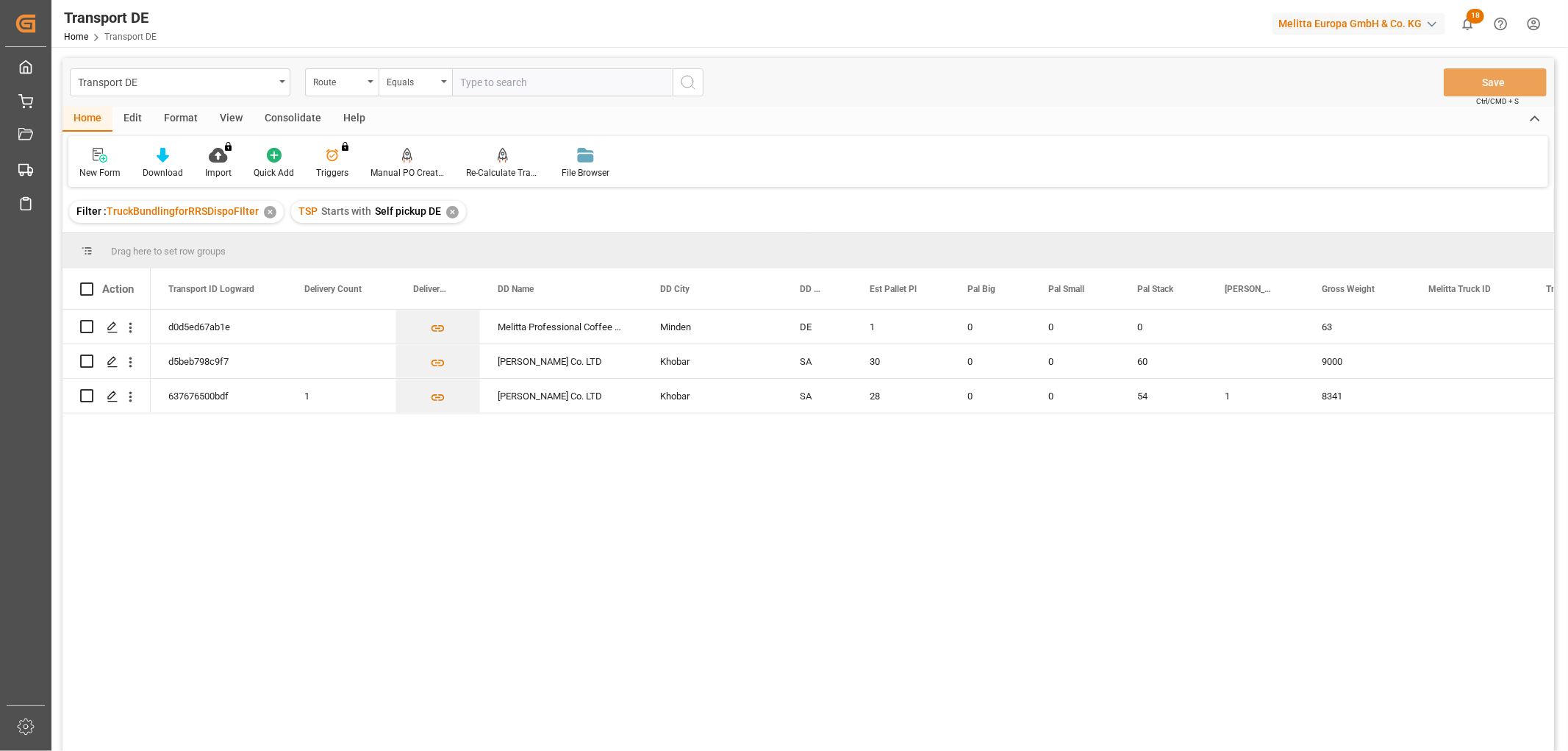
click at [452, 211] on div "✕" at bounding box center [453, 212] width 13 height 13
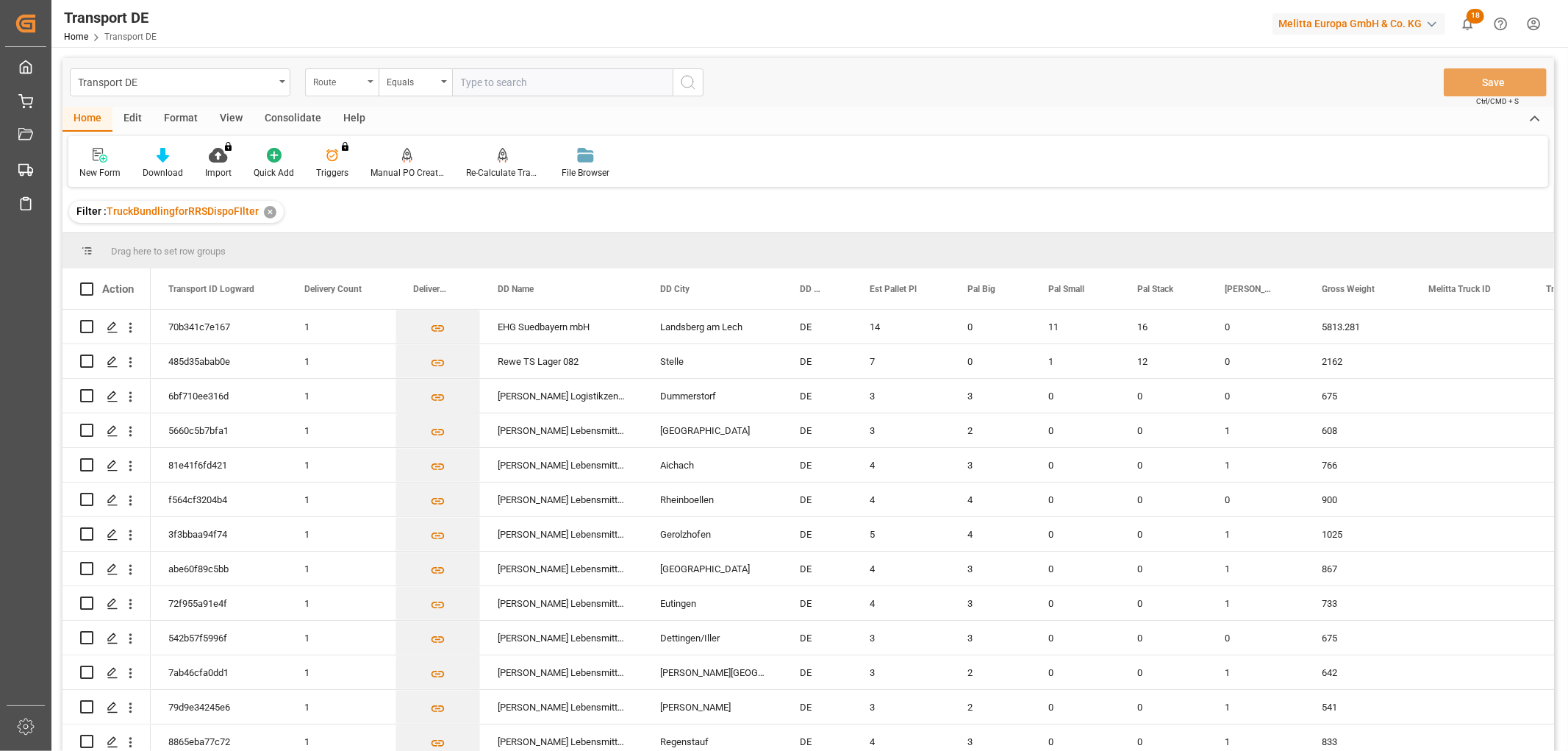
click at [335, 73] on div "Route" at bounding box center [338, 80] width 50 height 17
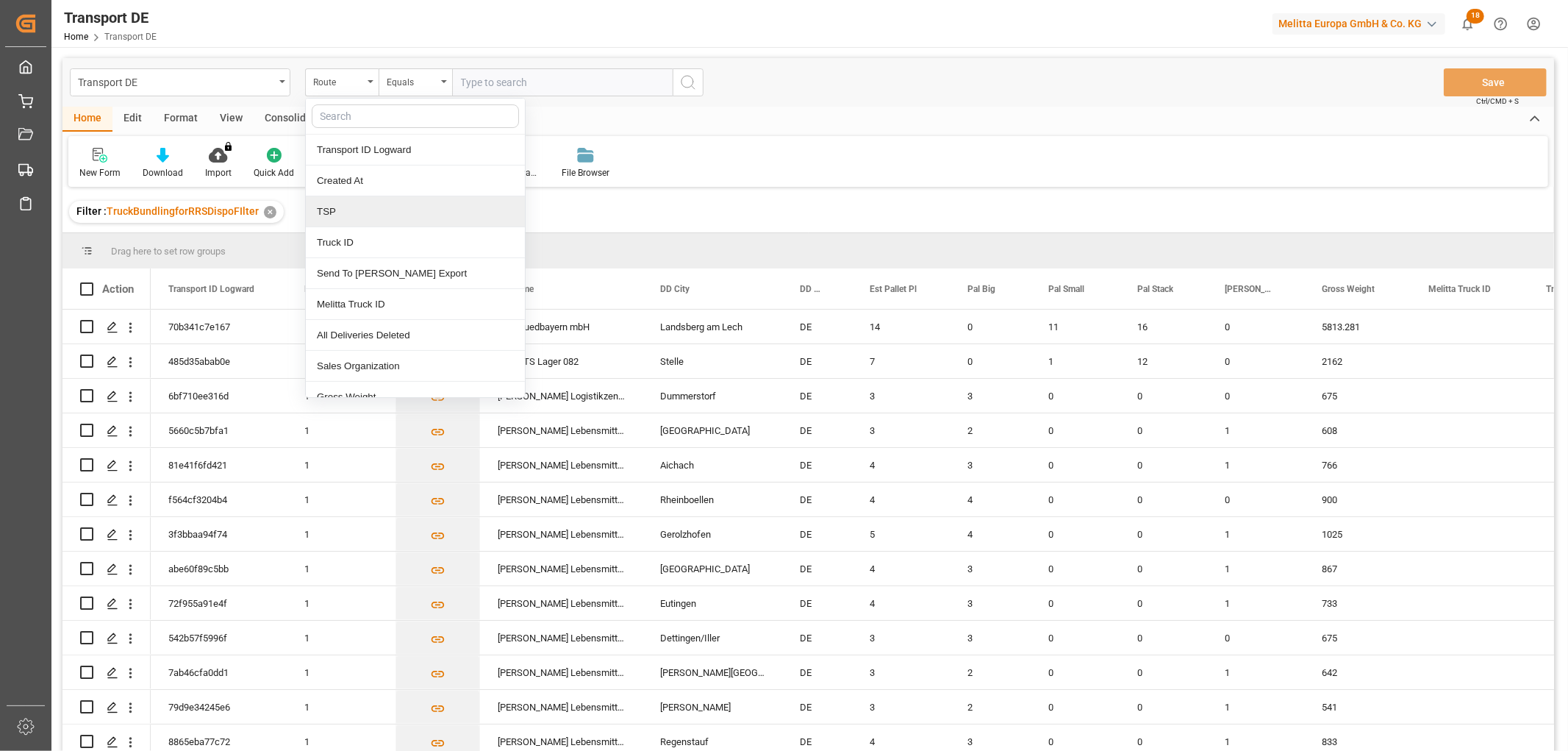
click at [335, 210] on div "TSP" at bounding box center [415, 211] width 219 height 31
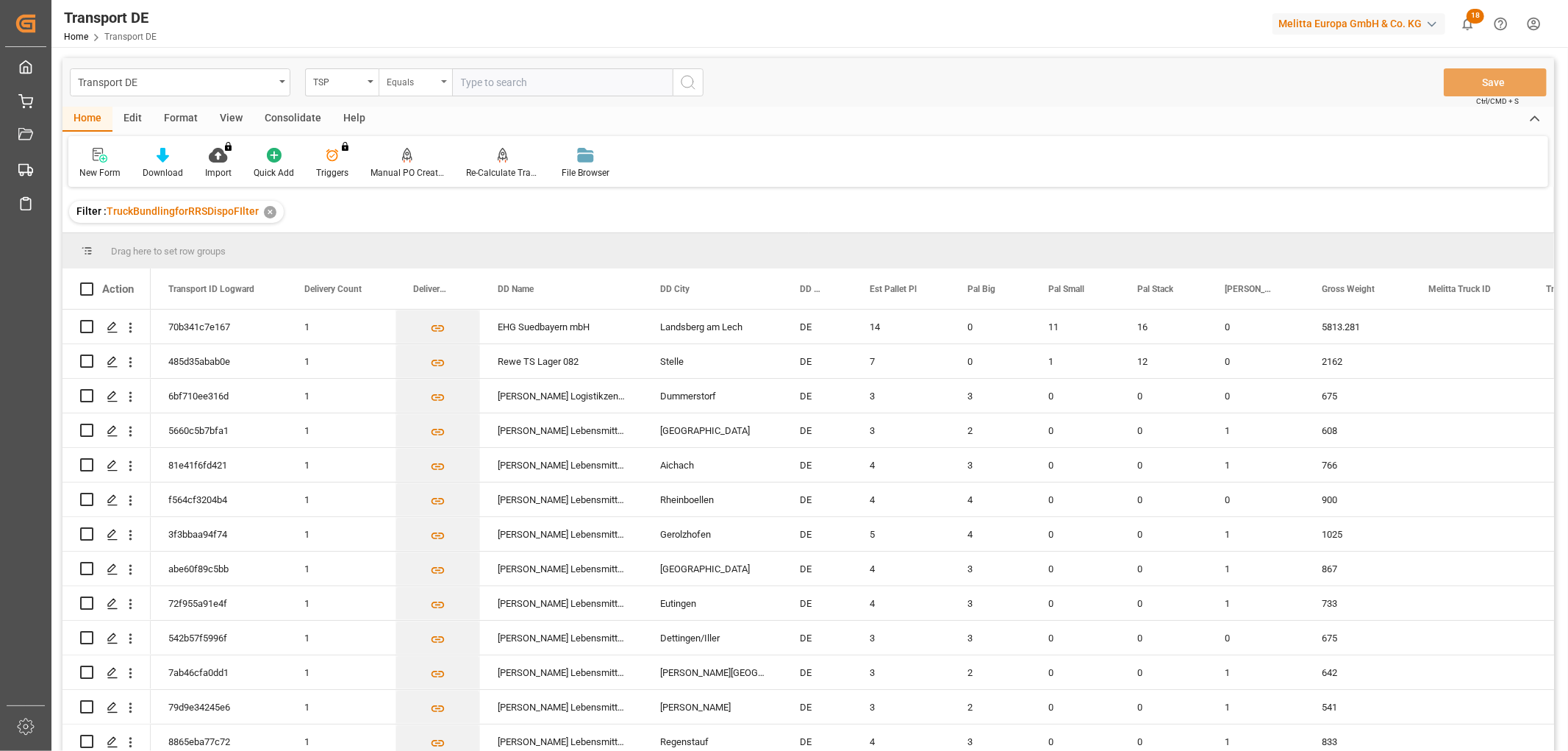
click at [410, 88] on div "Equals" at bounding box center [411, 80] width 50 height 17
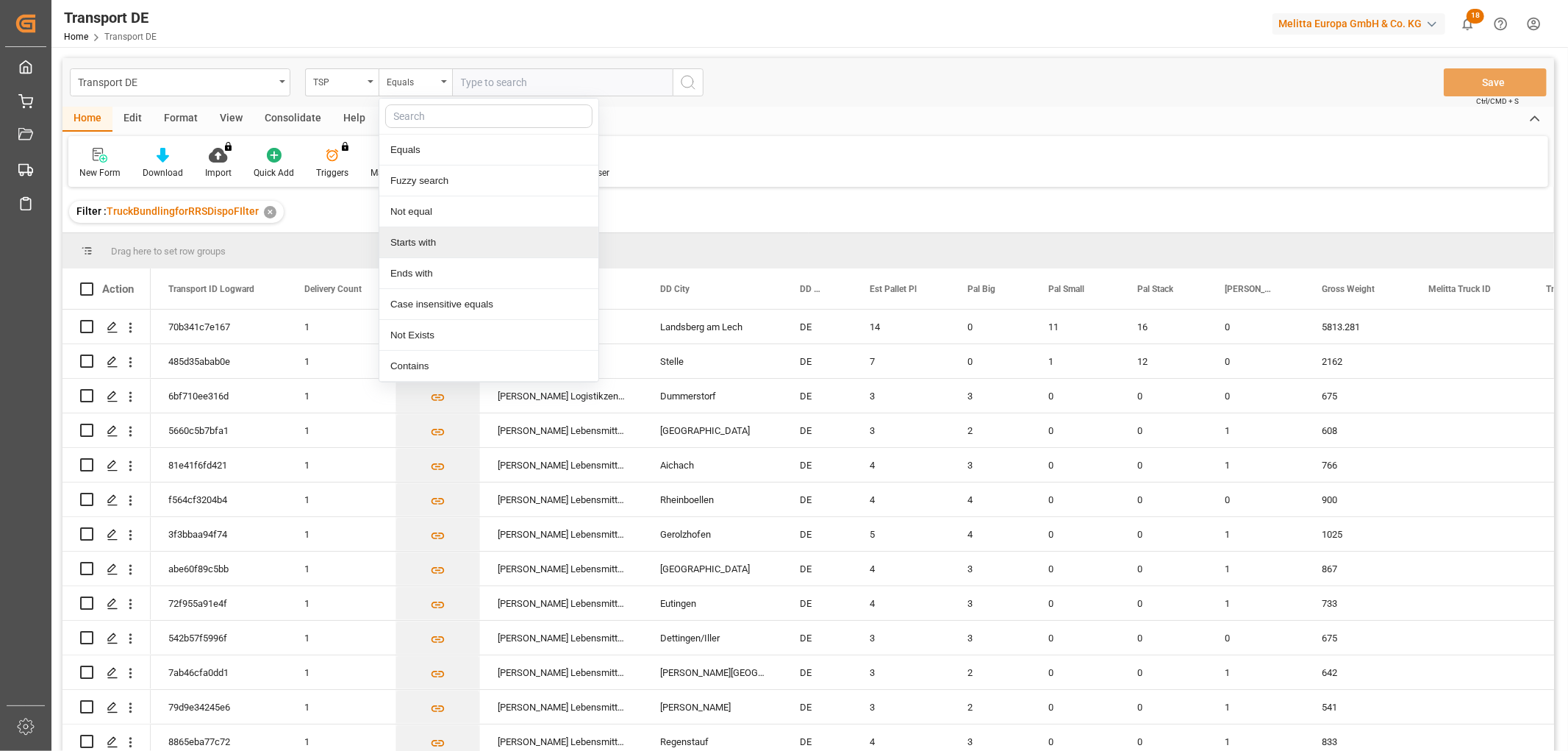
click at [430, 242] on div "Starts with" at bounding box center [488, 242] width 219 height 31
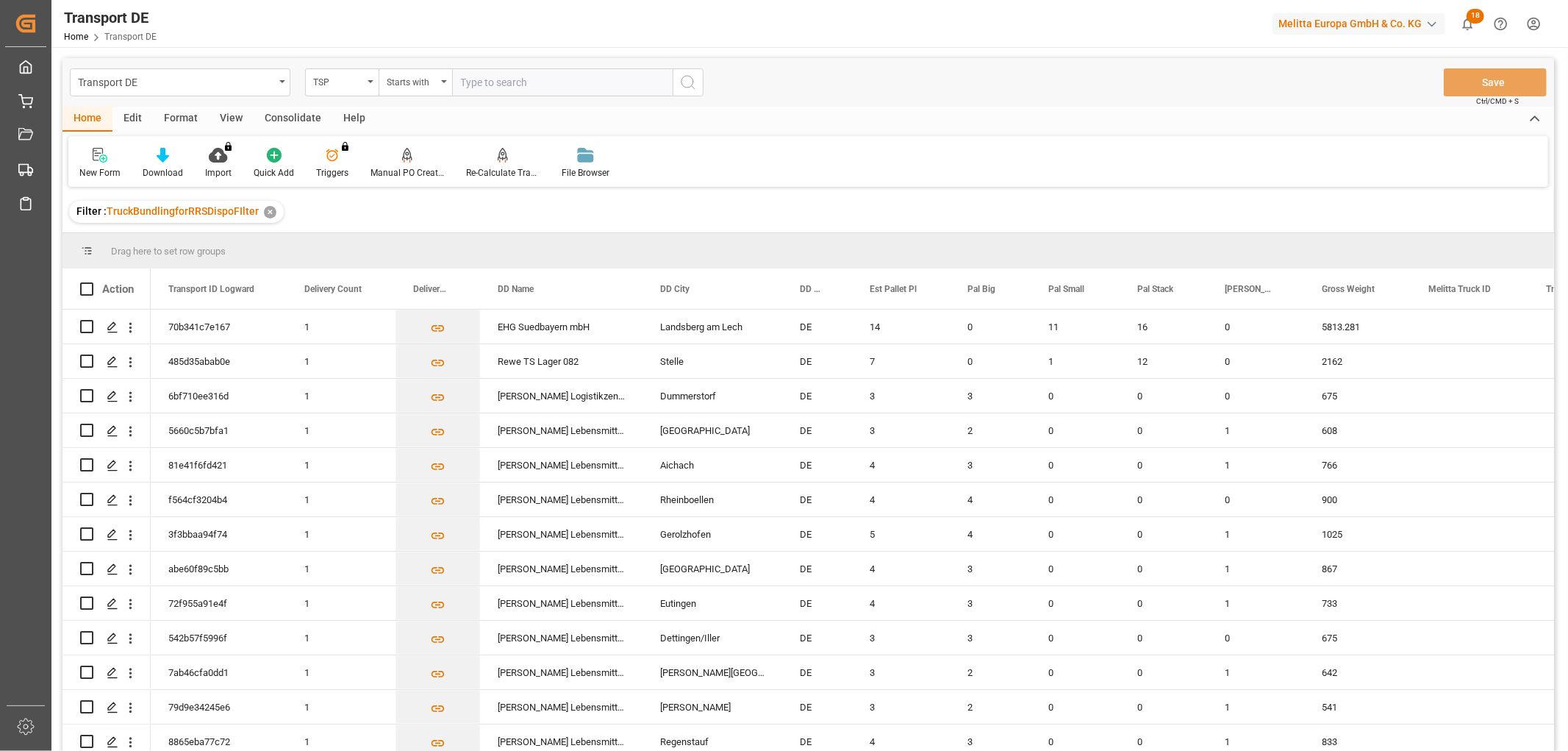
click at [498, 81] on input "text" at bounding box center [562, 82] width 221 height 28
type input "LIT DE"
click at [687, 85] on icon "search button" at bounding box center [688, 82] width 18 height 18
